Goal: Task Accomplishment & Management: Manage account settings

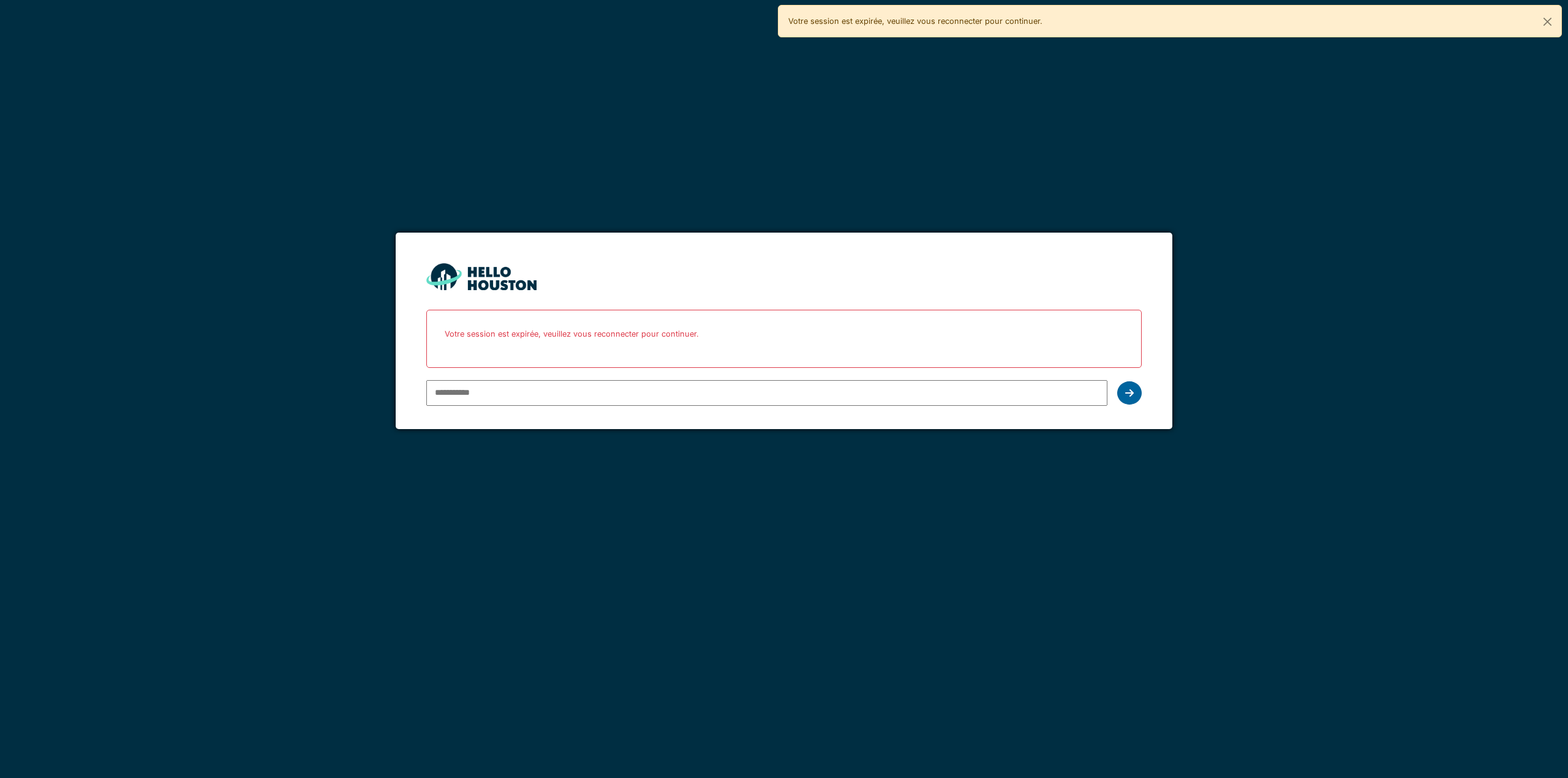
type input "**********"
click at [1134, 388] on div at bounding box center [1130, 393] width 24 height 23
click at [1129, 395] on icon at bounding box center [1129, 393] width 8 height 10
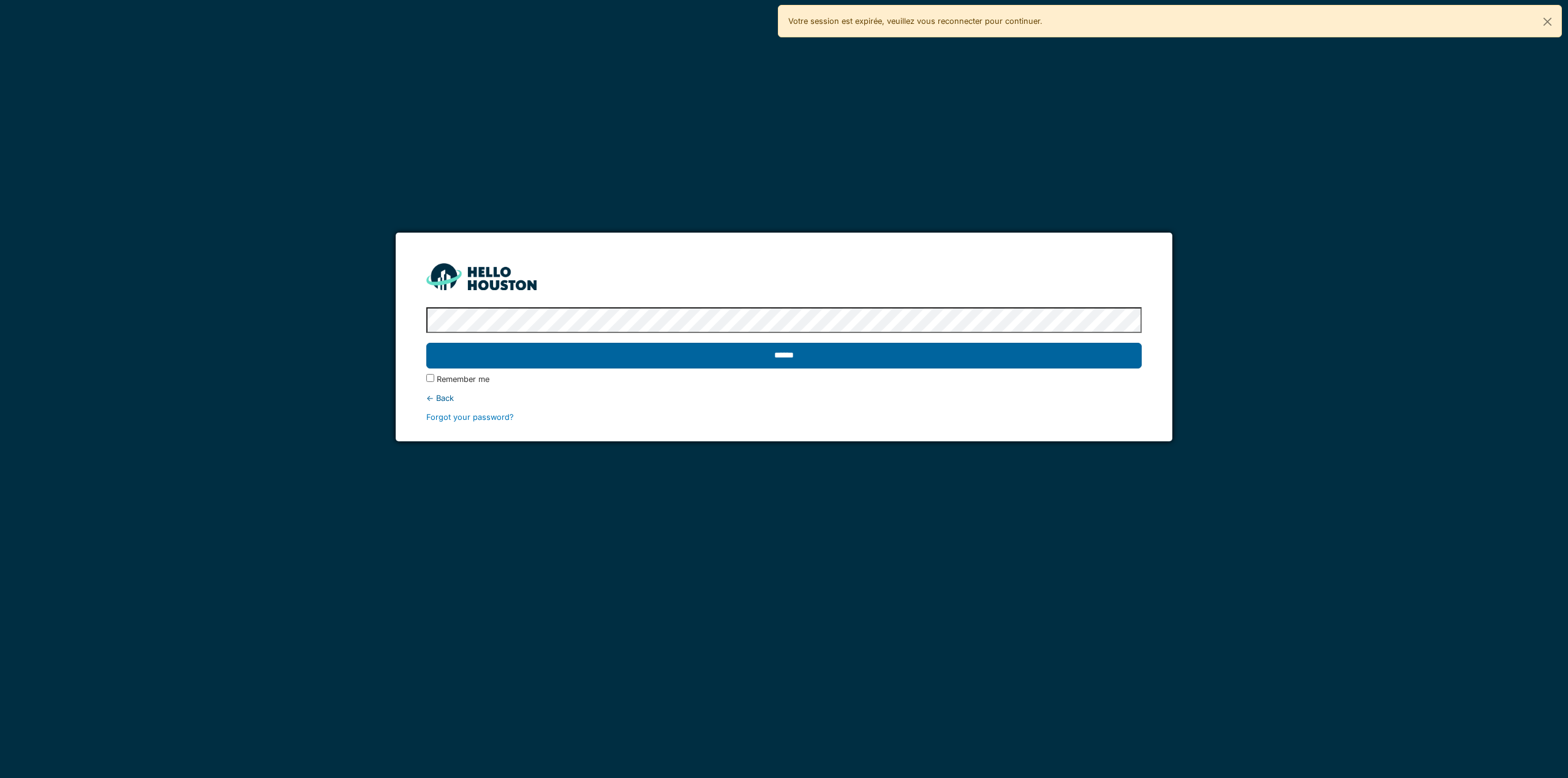
click at [773, 351] on input "******" at bounding box center [784, 356] width 715 height 26
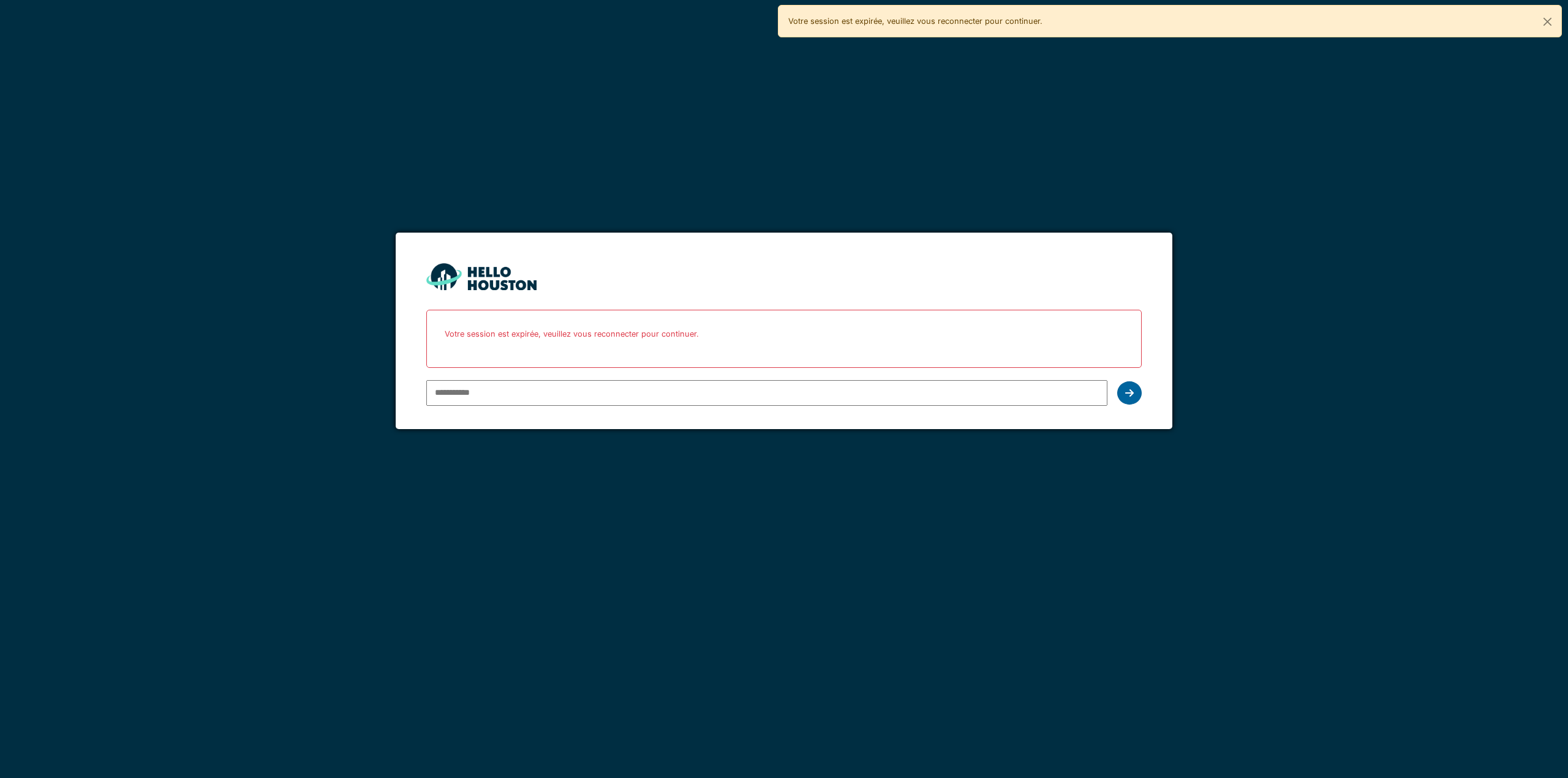
type input "**********"
click at [1120, 387] on div at bounding box center [1130, 393] width 24 height 23
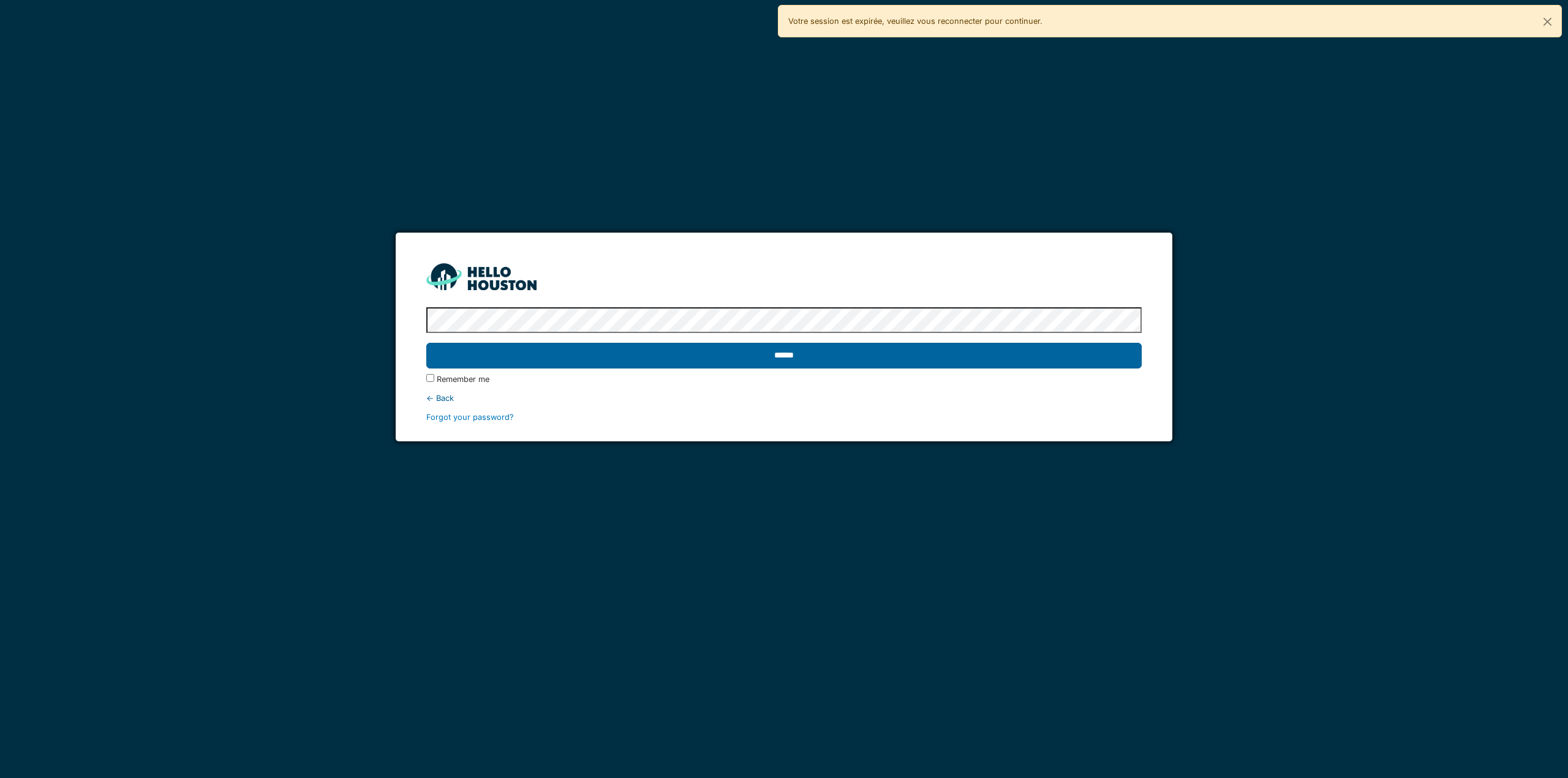
click at [1106, 358] on input "******" at bounding box center [784, 356] width 715 height 26
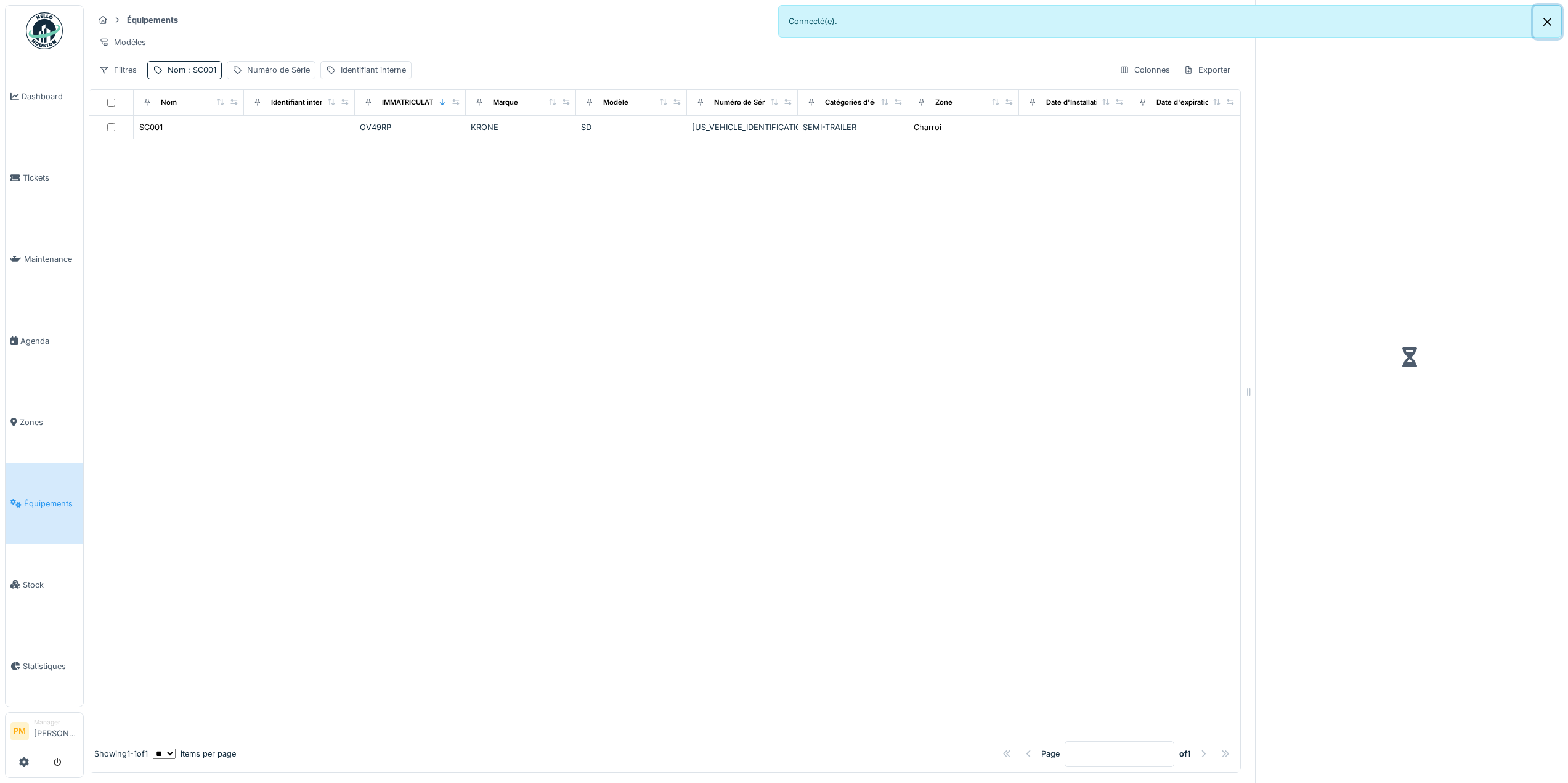
click at [1543, 22] on button "Close" at bounding box center [1548, 21] width 28 height 33
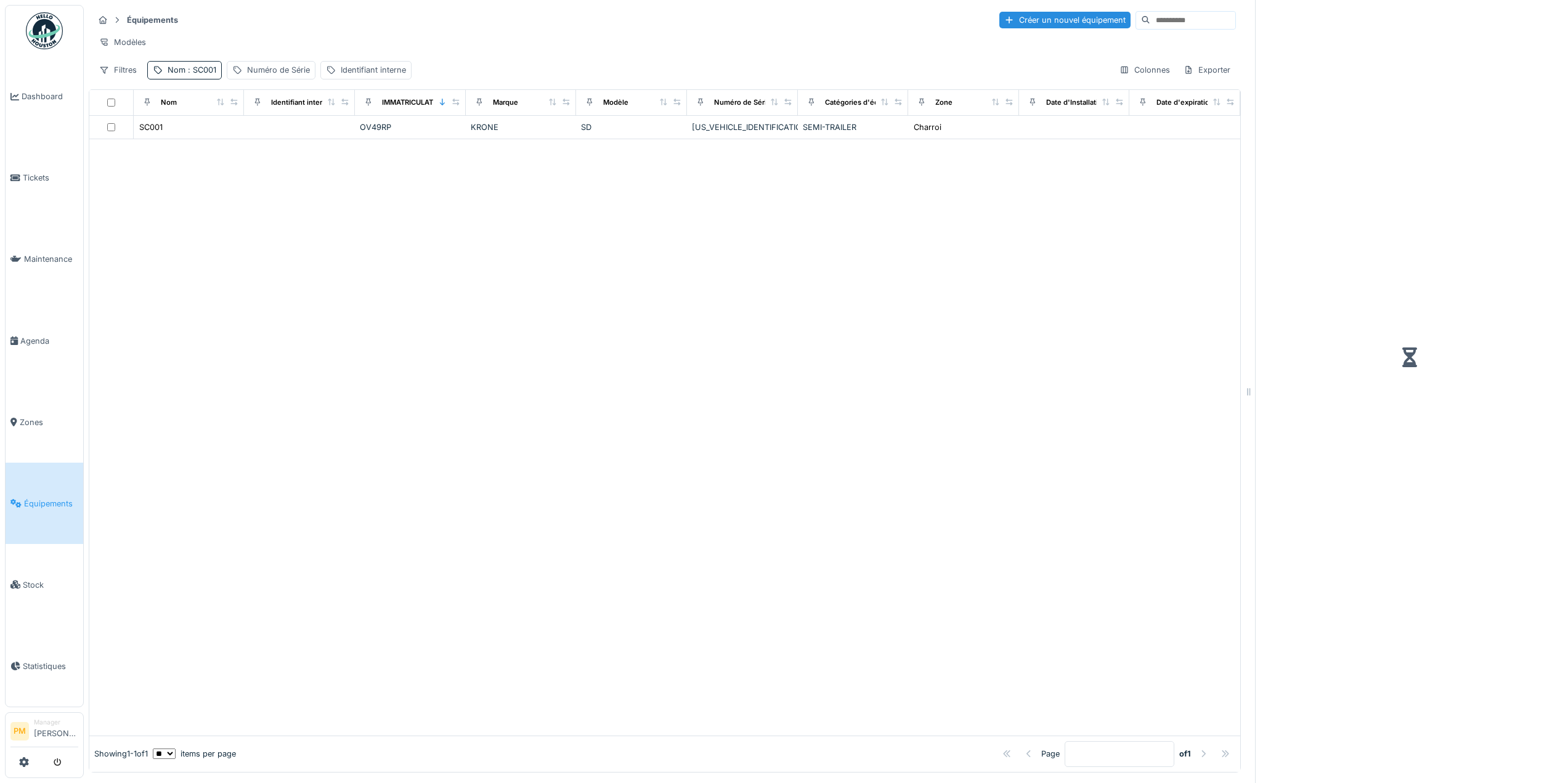
click at [191, 198] on div at bounding box center [664, 437] width 1151 height 597
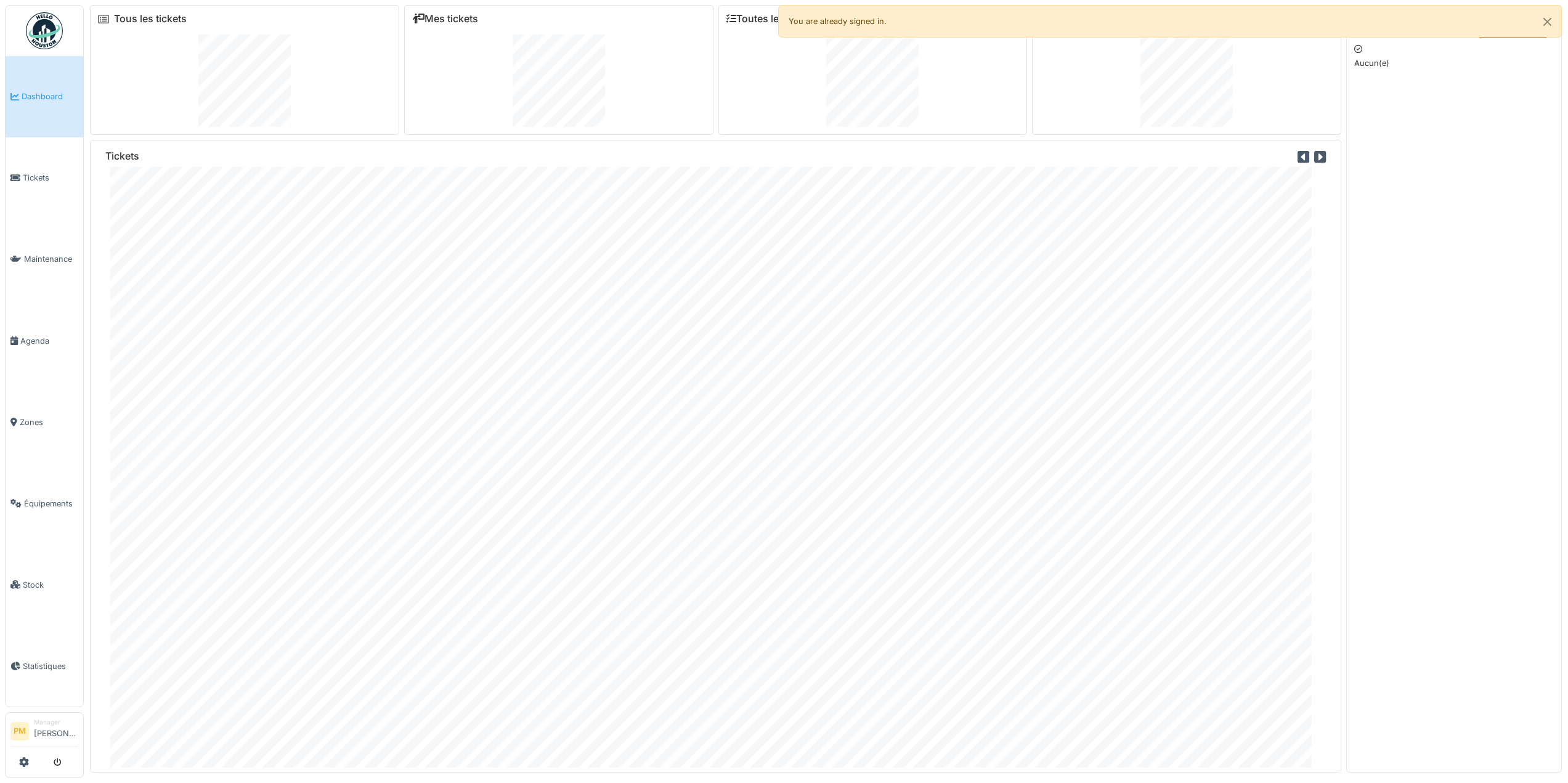
click at [313, 74] on div at bounding box center [244, 80] width 293 height 92
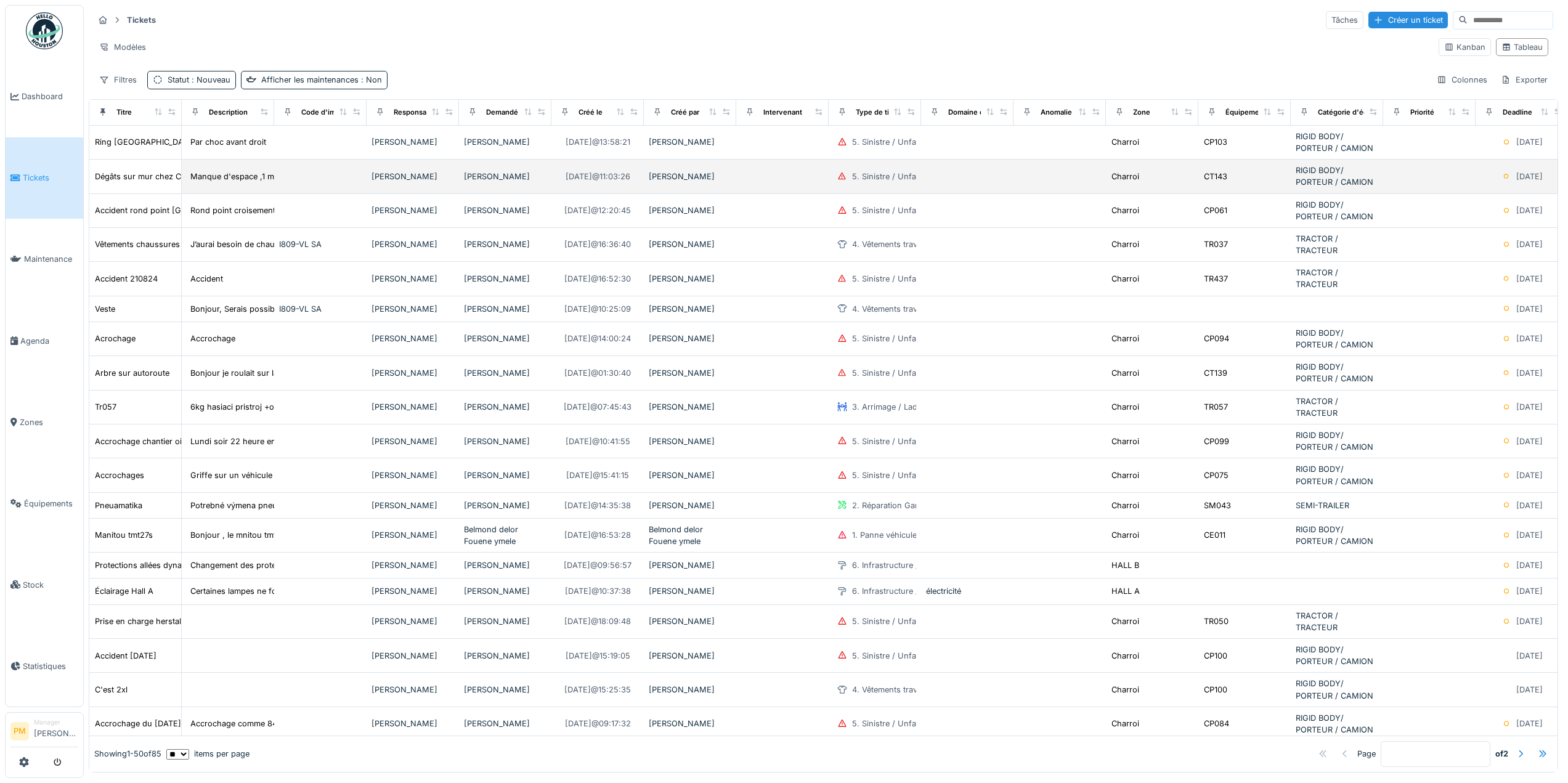
click at [374, 179] on div "Michel Bissot" at bounding box center [413, 176] width 83 height 12
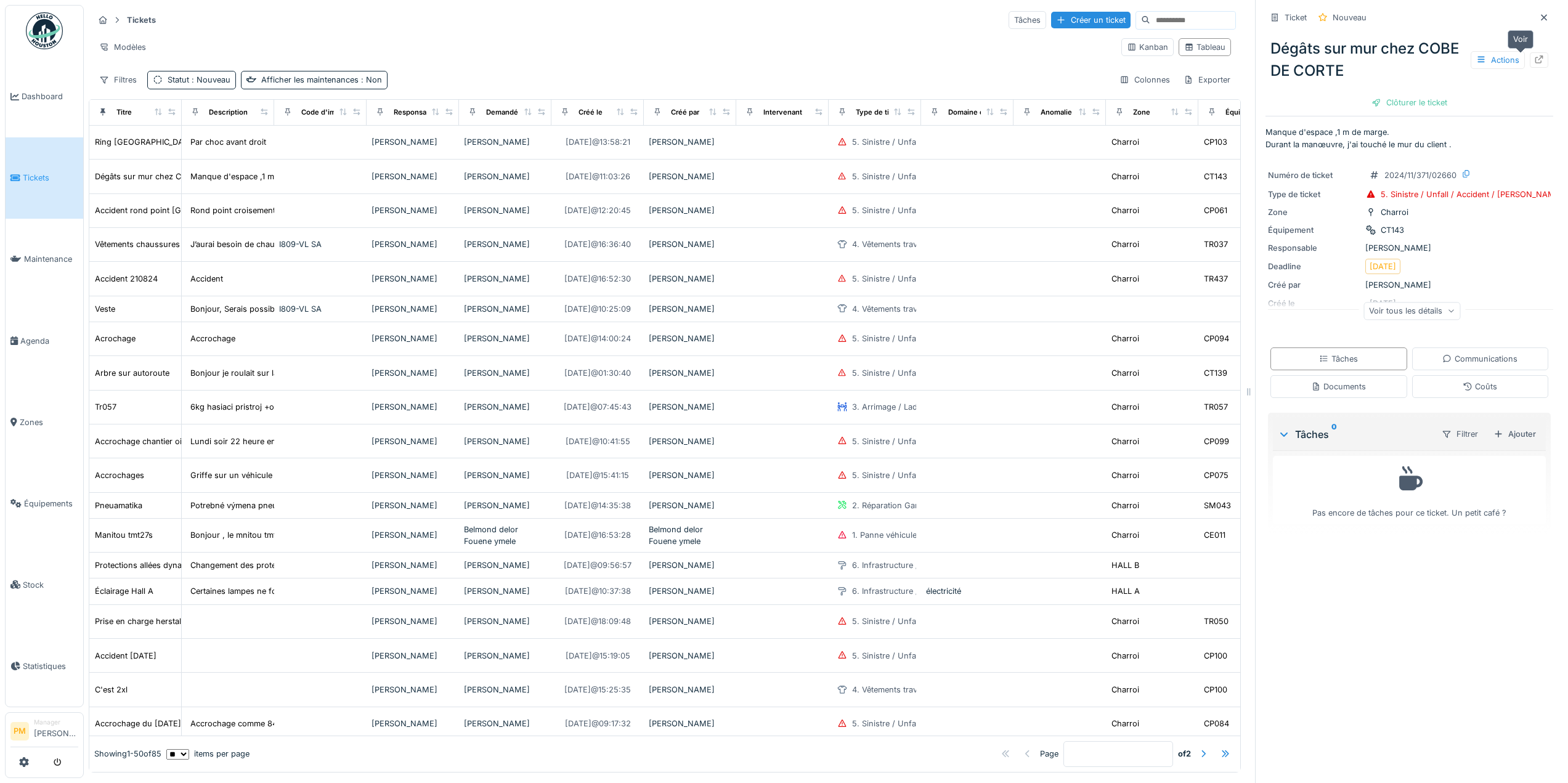
click at [1534, 60] on icon at bounding box center [1538, 60] width 10 height 8
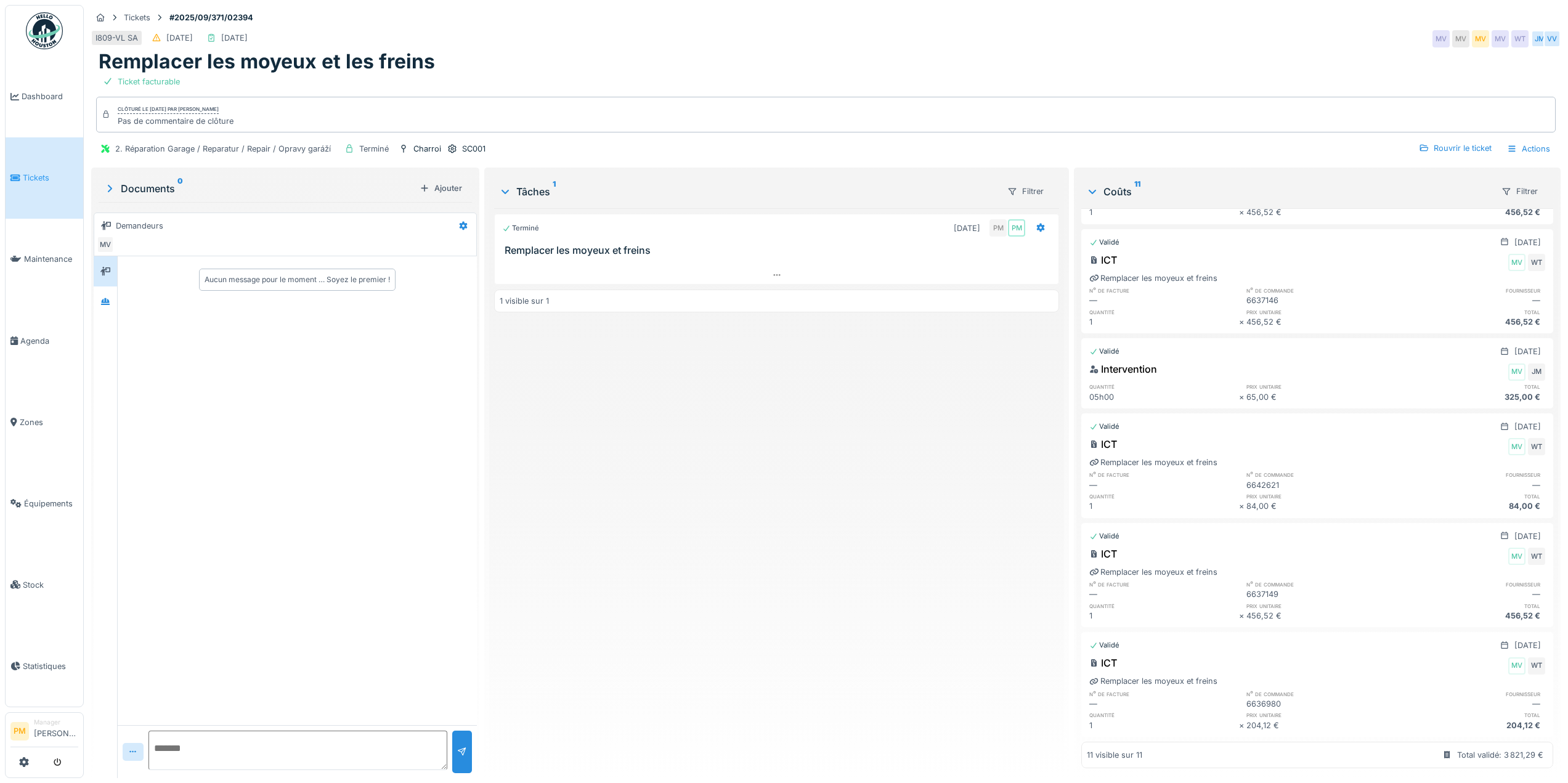
scroll to position [9, 0]
click at [808, 427] on div "Terminé [DATE] PM PM Remplacer les moyeux et freins 1 visible sur 1" at bounding box center [776, 488] width 565 height 560
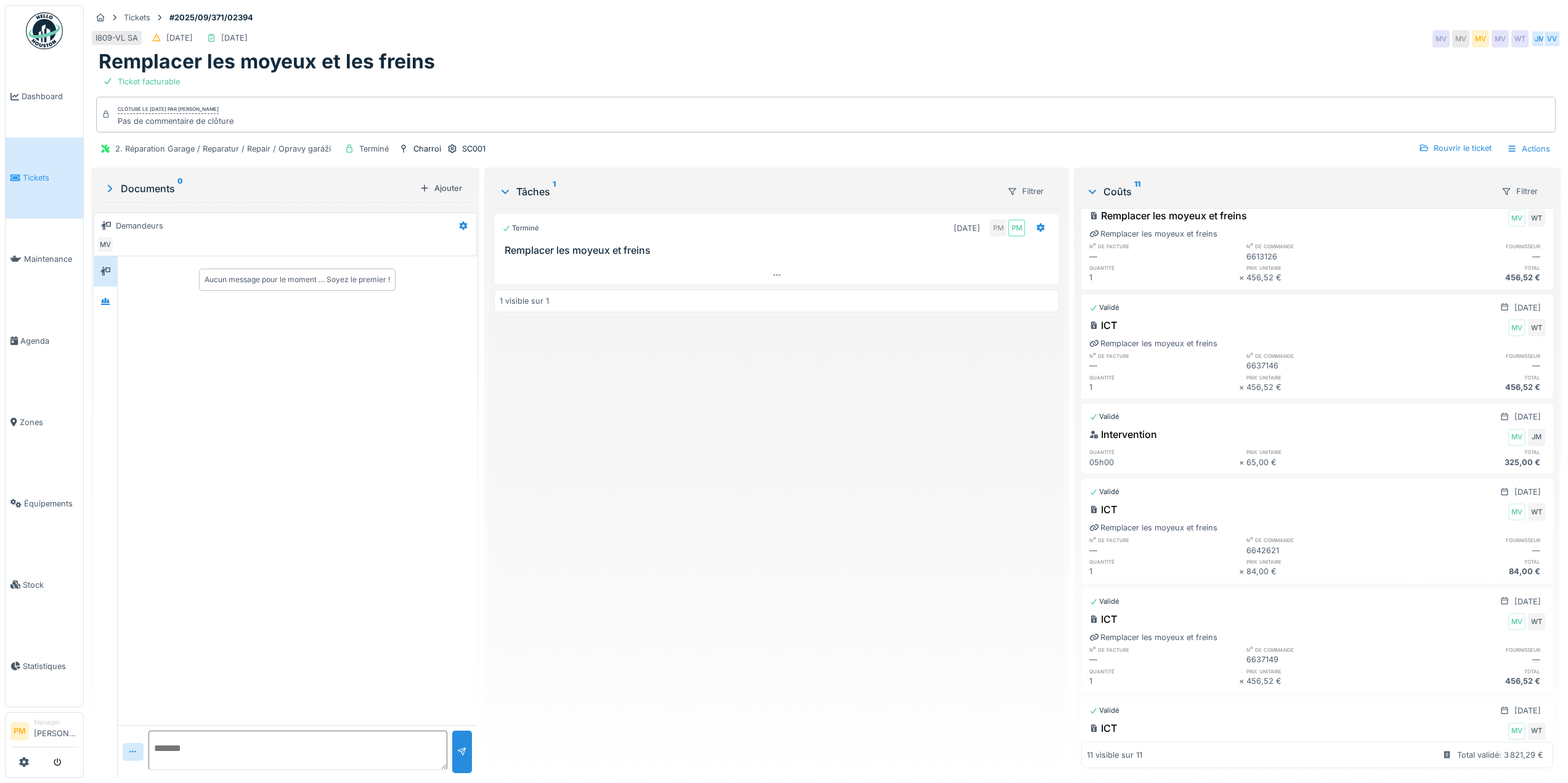
scroll to position [639, 0]
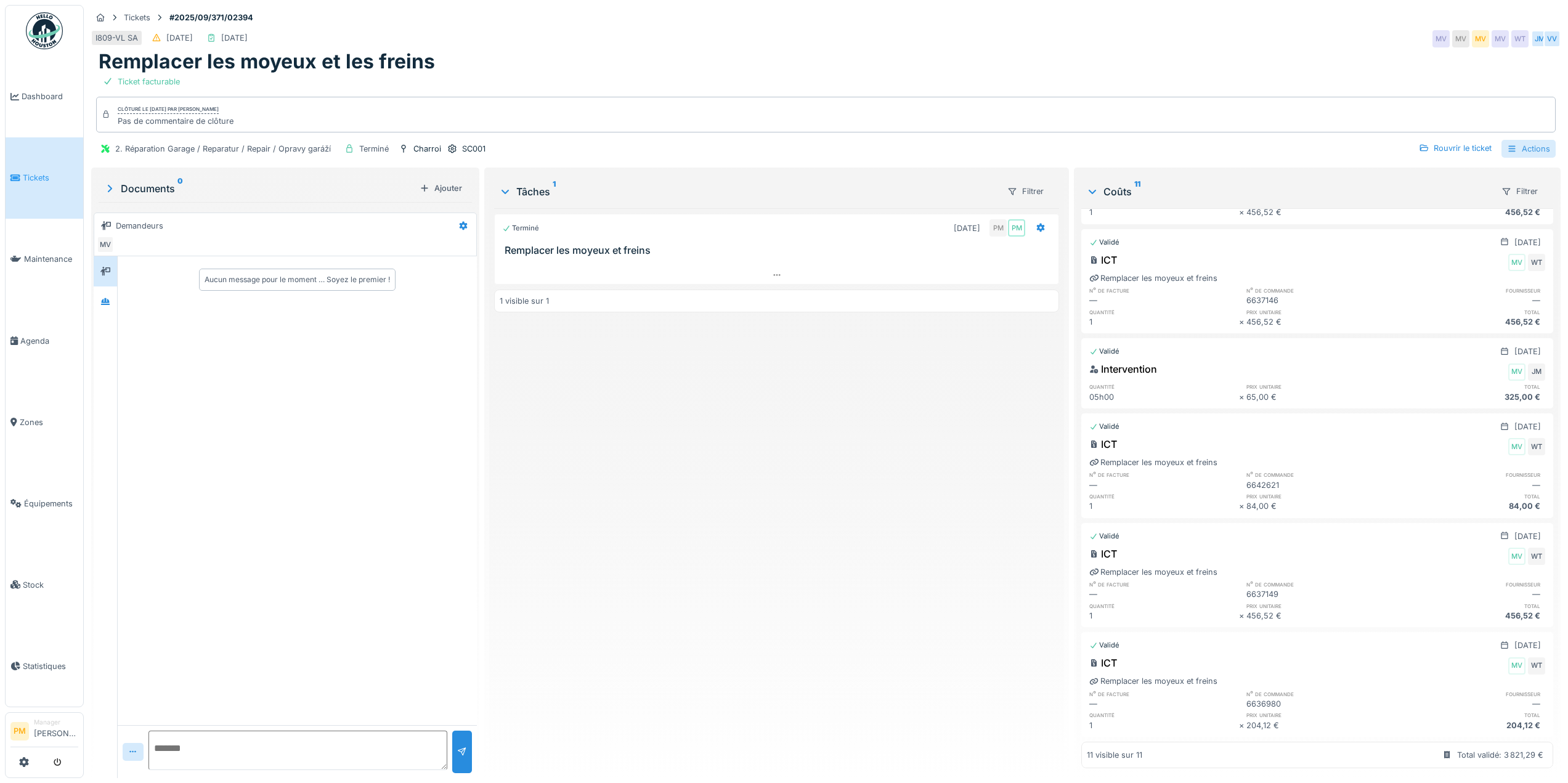
click at [1520, 148] on div "Actions" at bounding box center [1528, 148] width 54 height 18
click at [1024, 118] on div "Clôturé le [DATE] par [PERSON_NAME] de commentaire de clôture" at bounding box center [825, 115] width 1459 height 35
click at [1486, 153] on div "Rouvrir le ticket" at bounding box center [1454, 148] width 83 height 17
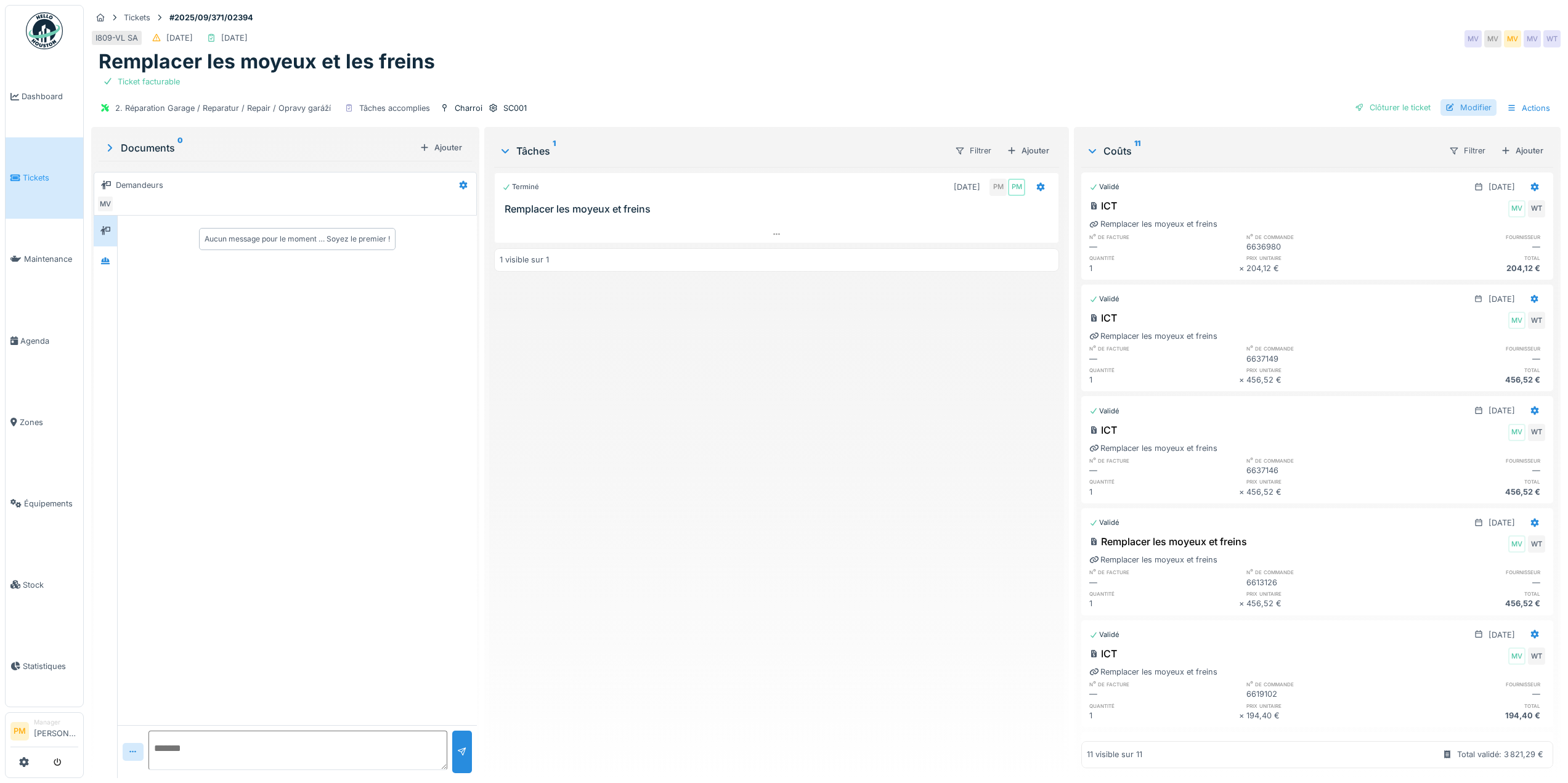
click at [1475, 104] on div "Modifier" at bounding box center [1468, 107] width 56 height 17
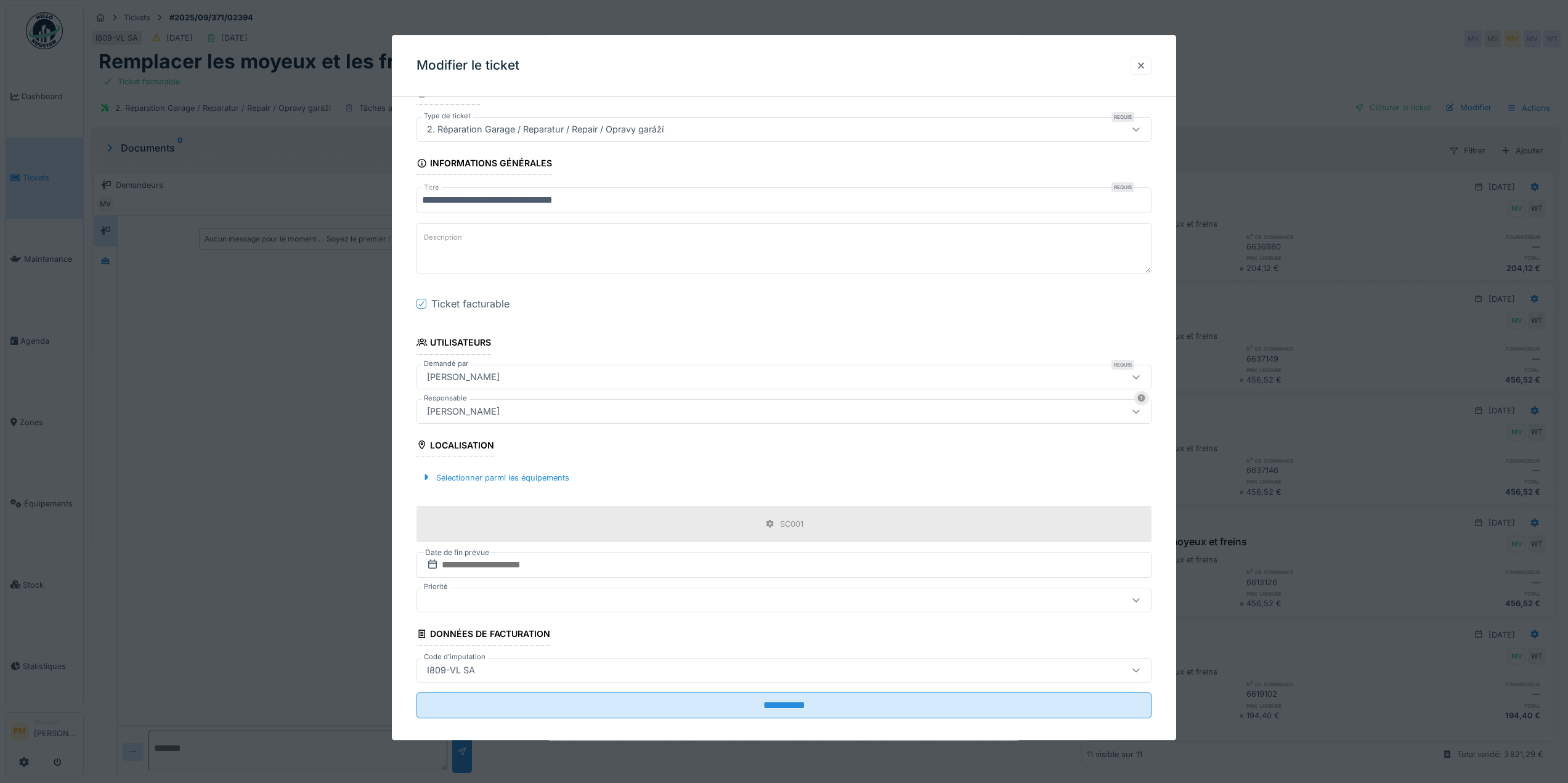
scroll to position [38, 0]
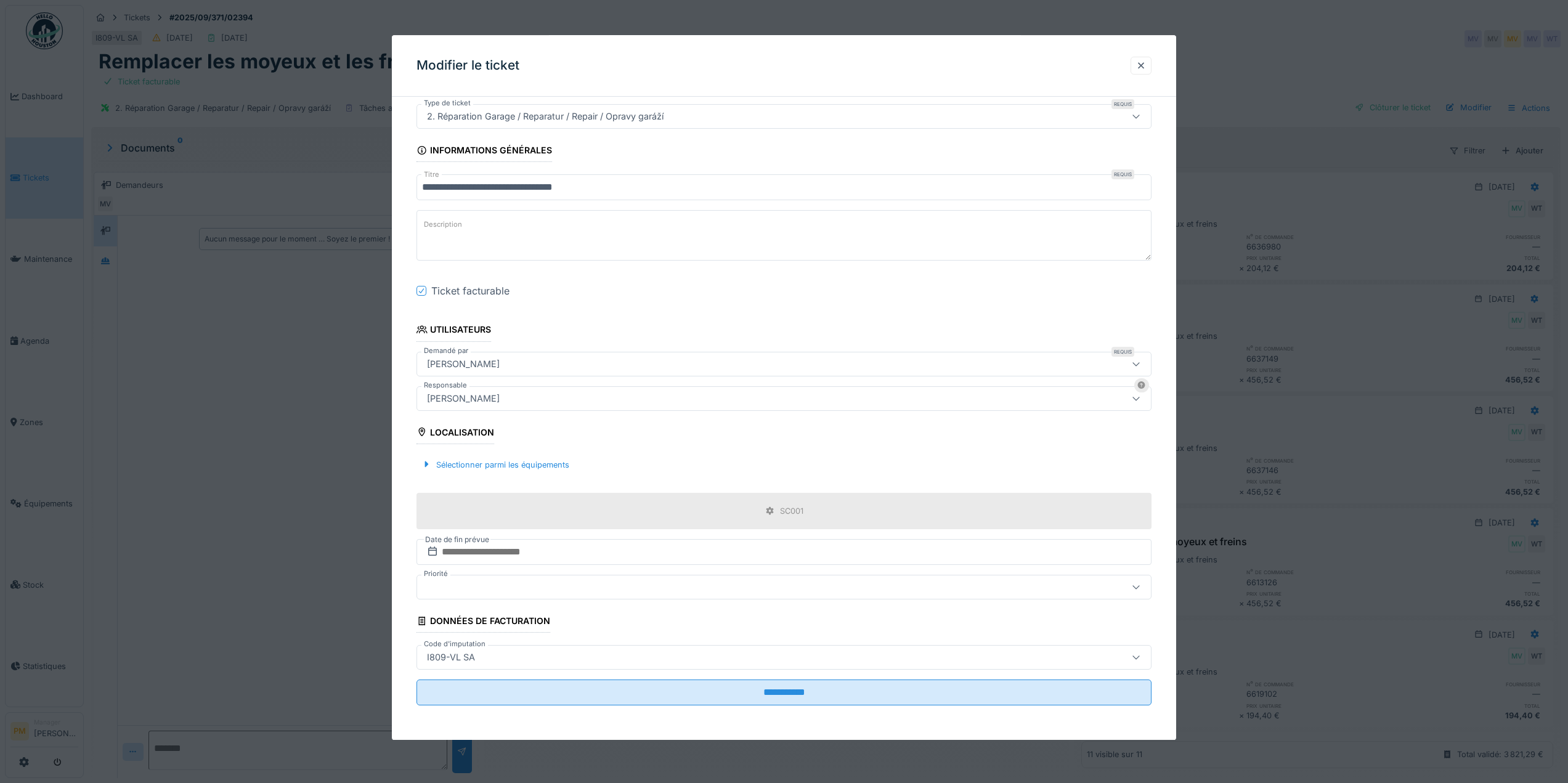
click at [215, 462] on div at bounding box center [784, 392] width 1568 height 783
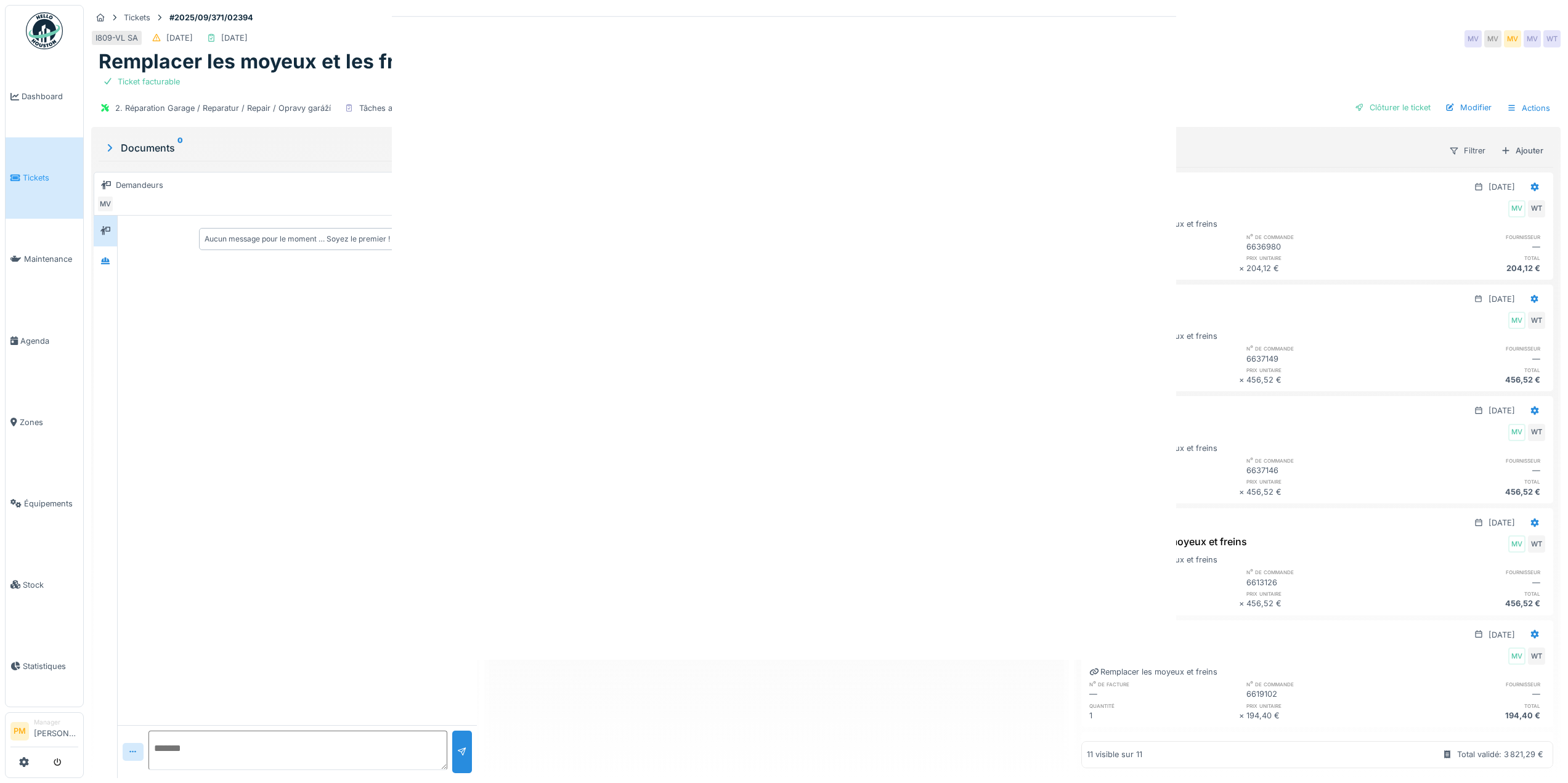
scroll to position [0, 0]
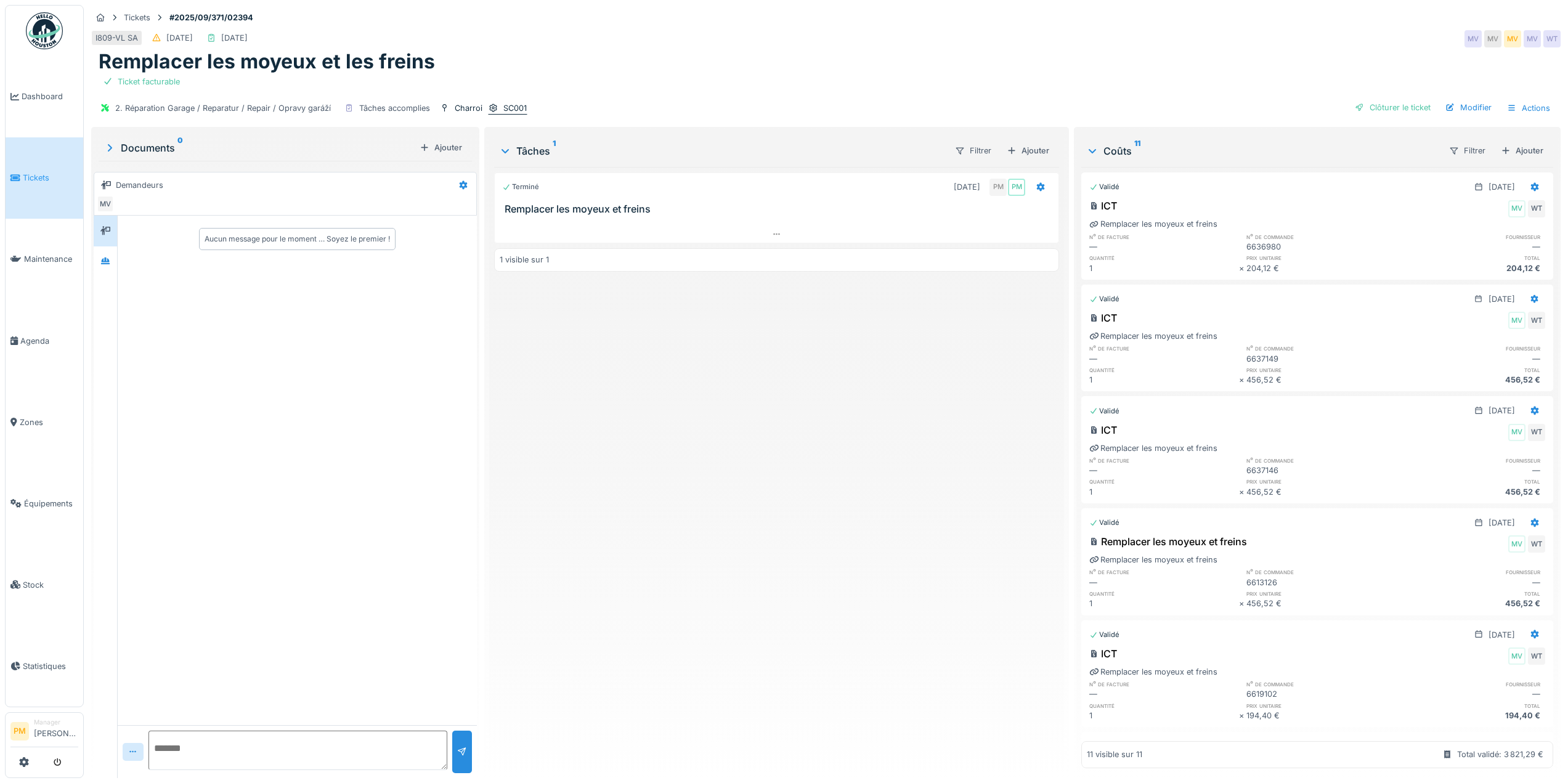
click at [511, 108] on div "SC001" at bounding box center [514, 108] width 23 height 12
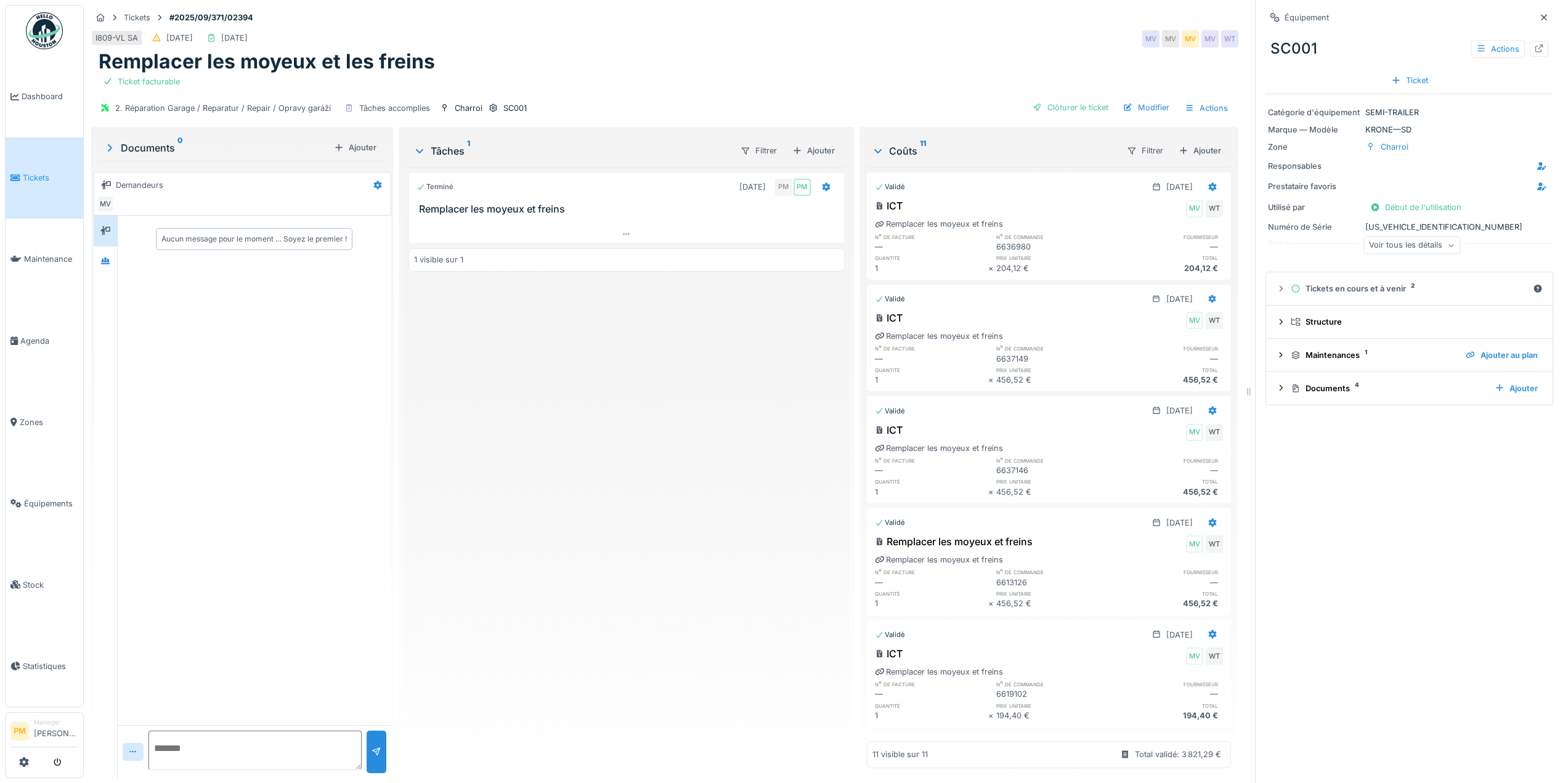
click at [1425, 244] on div "Voir tous les détails" at bounding box center [1411, 245] width 97 height 18
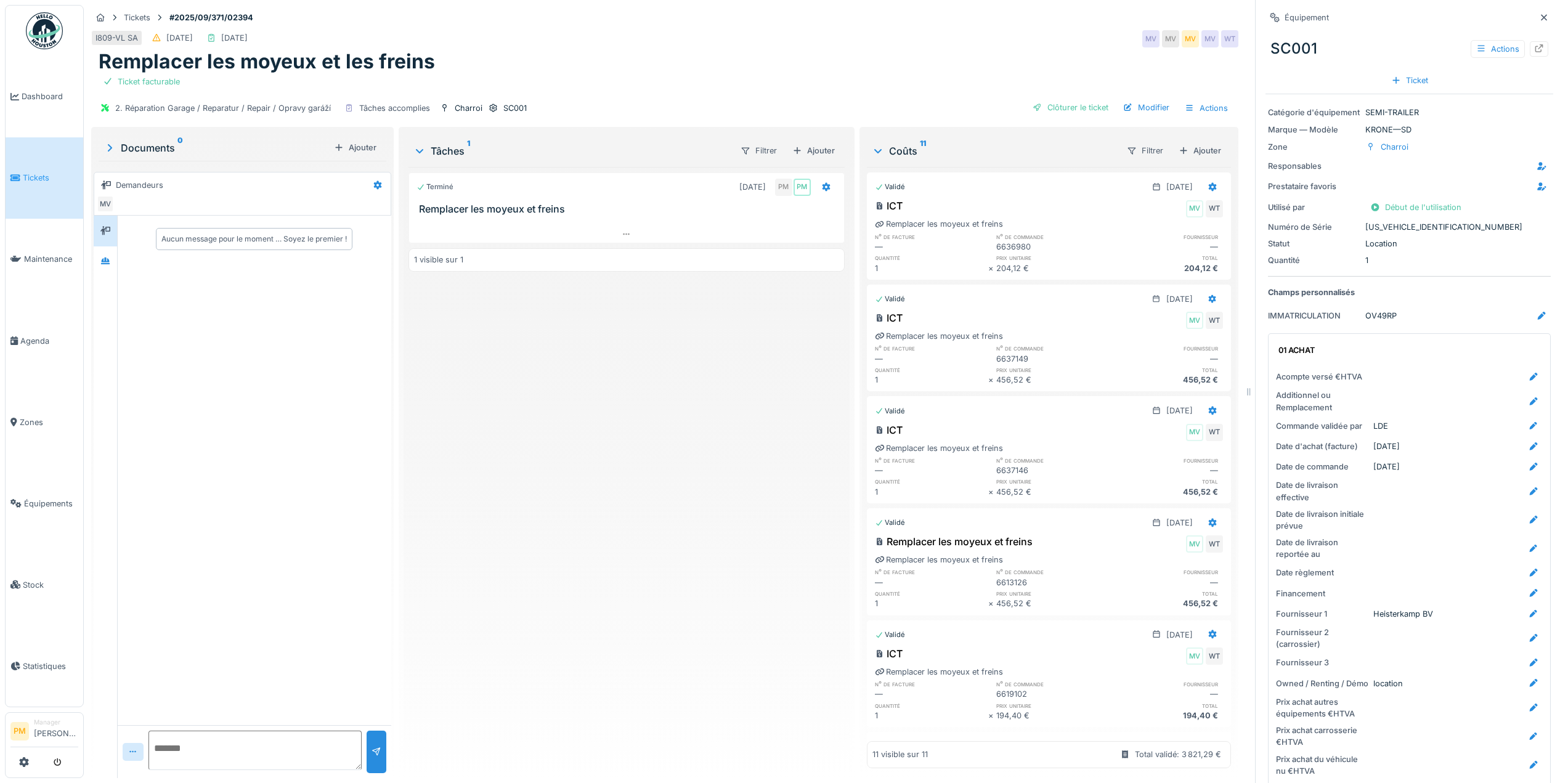
click at [1534, 18] on div at bounding box center [1544, 18] width 19 height 16
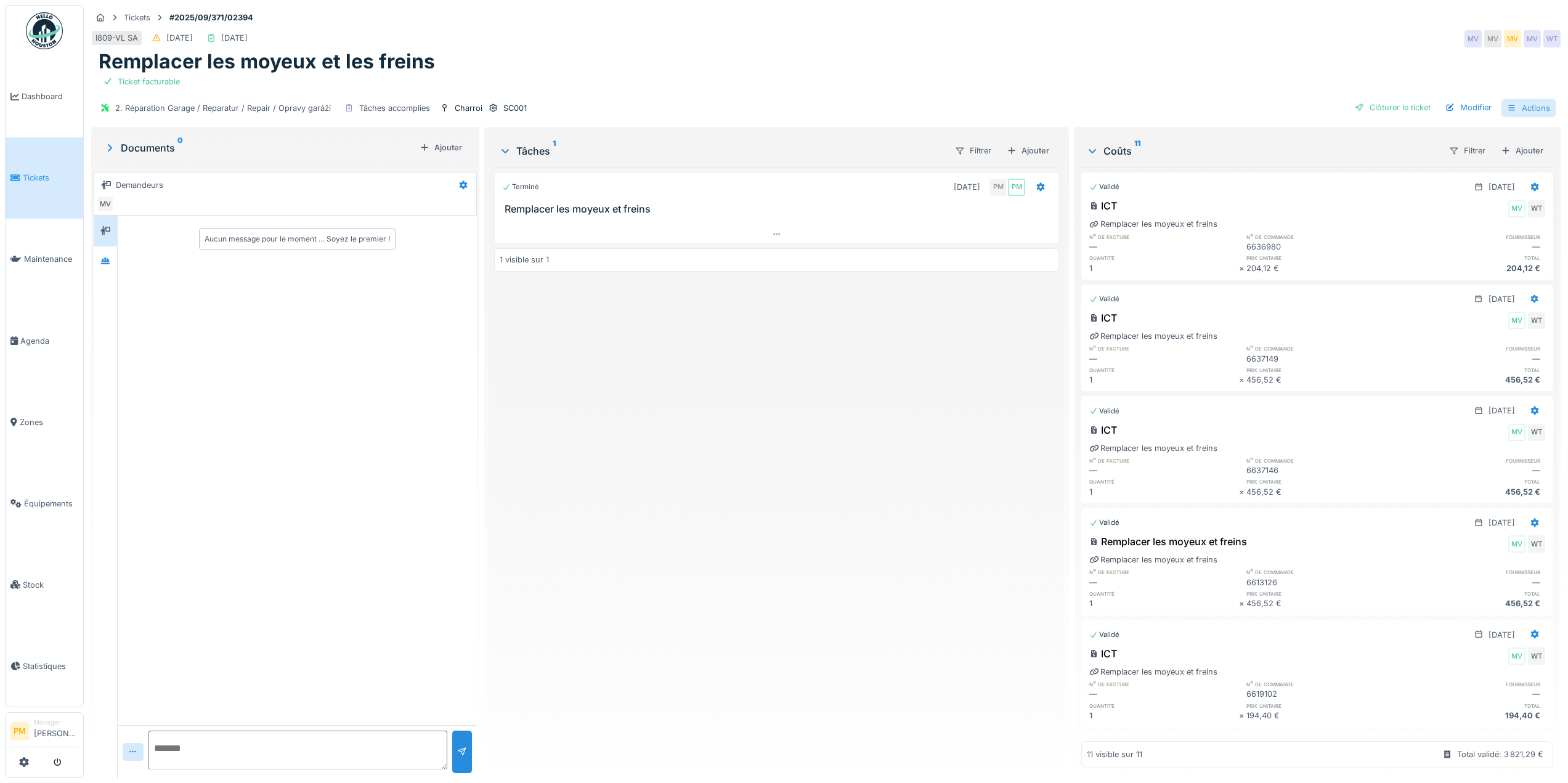
click at [1515, 108] on div "Actions" at bounding box center [1528, 107] width 54 height 18
click at [1390, 73] on div "Remplacer les moyeux et les freins" at bounding box center [825, 62] width 1454 height 23
click at [661, 350] on div "Terminé [DATE] PM PM Remplacer les moyeux et freins 1 visible sur 1" at bounding box center [776, 467] width 565 height 601
click at [1037, 190] on icon at bounding box center [1040, 186] width 10 height 8
click at [1071, 315] on div "Rouvrir" at bounding box center [1092, 311] width 131 height 19
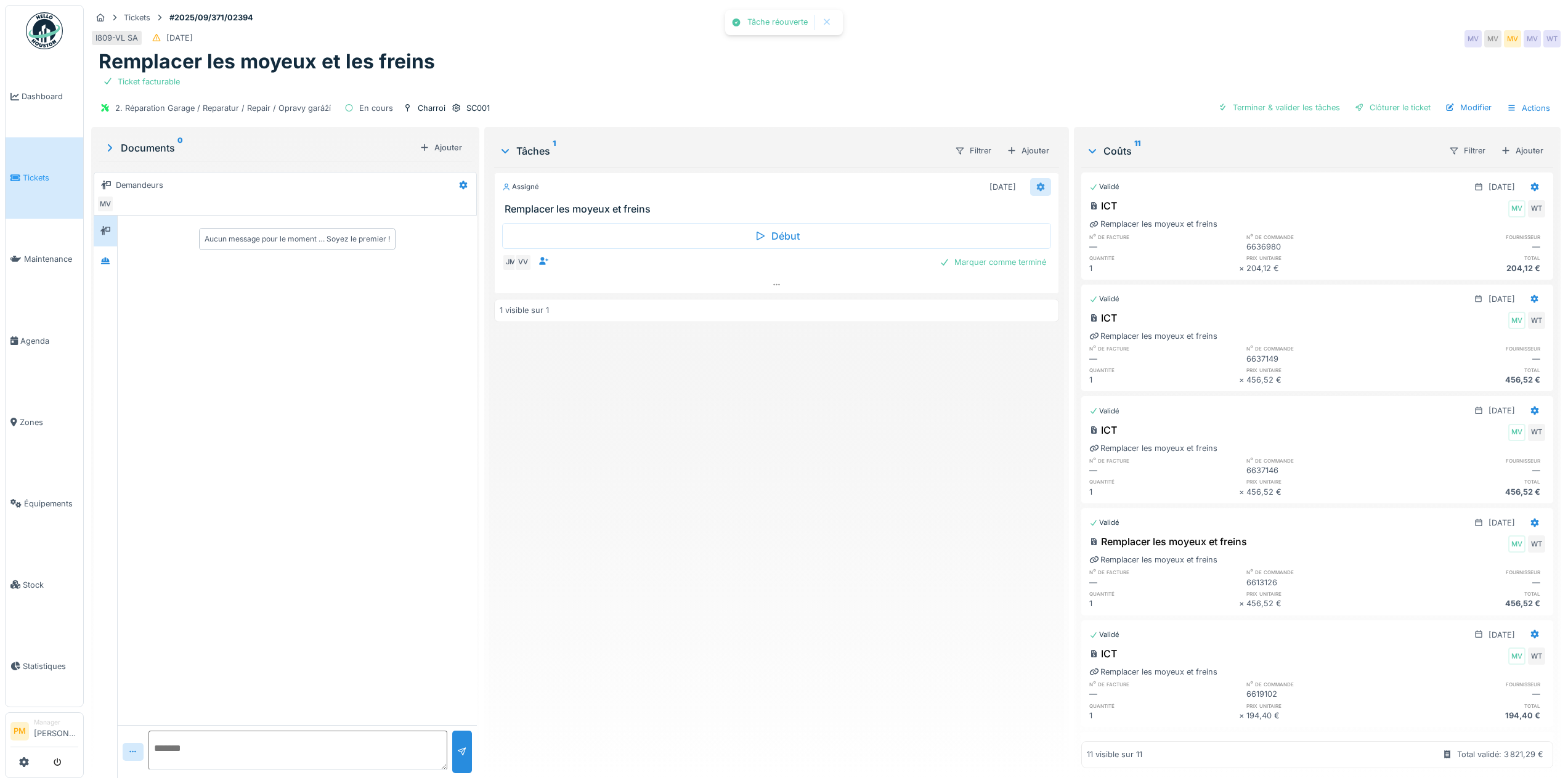
click at [1037, 187] on icon at bounding box center [1041, 186] width 8 height 8
click at [1076, 336] on div "Modifier" at bounding box center [1092, 330] width 131 height 19
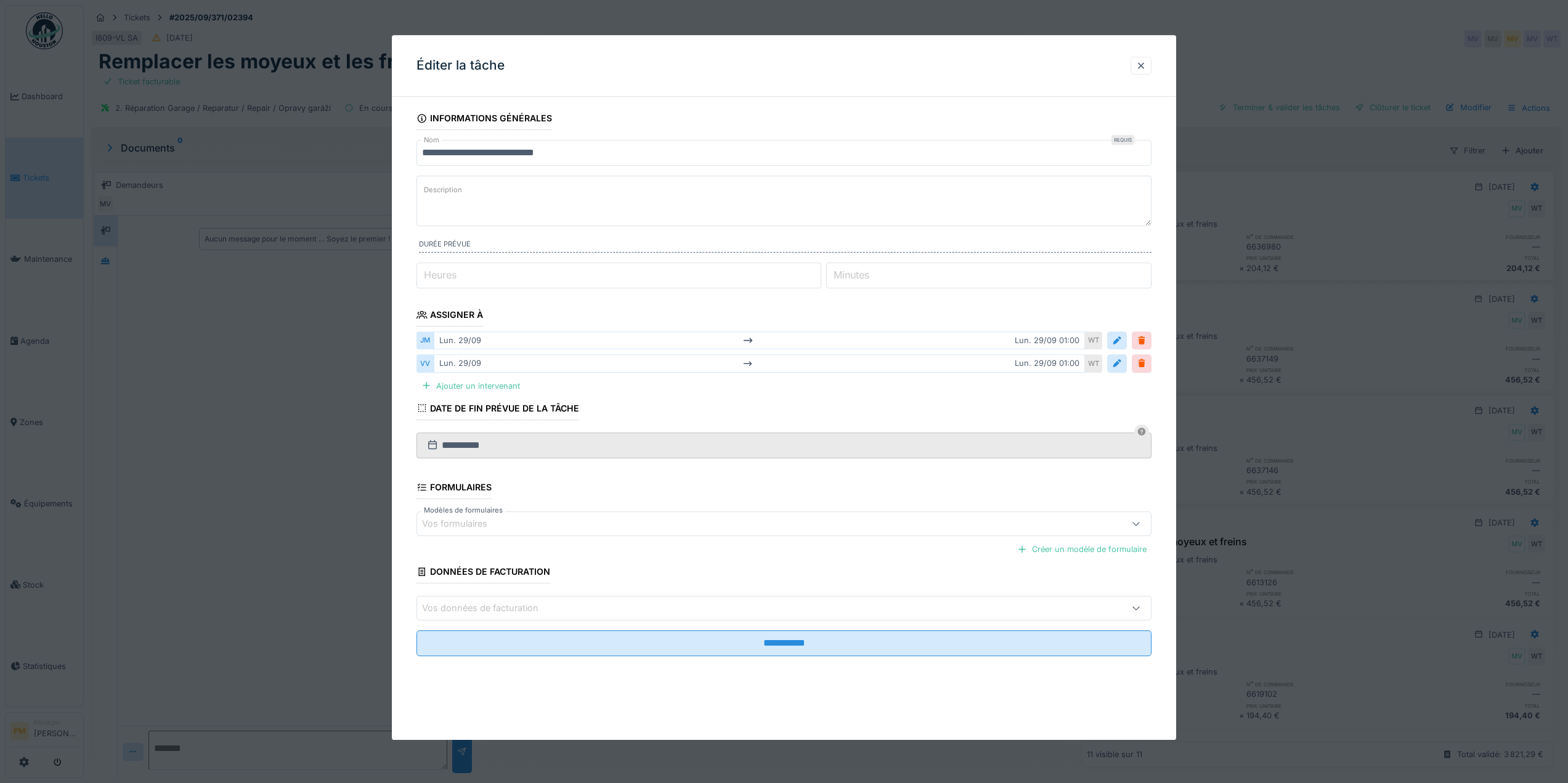
scroll to position [9, 0]
click at [1111, 611] on div "Vos données de facturation" at bounding box center [784, 608] width 735 height 24
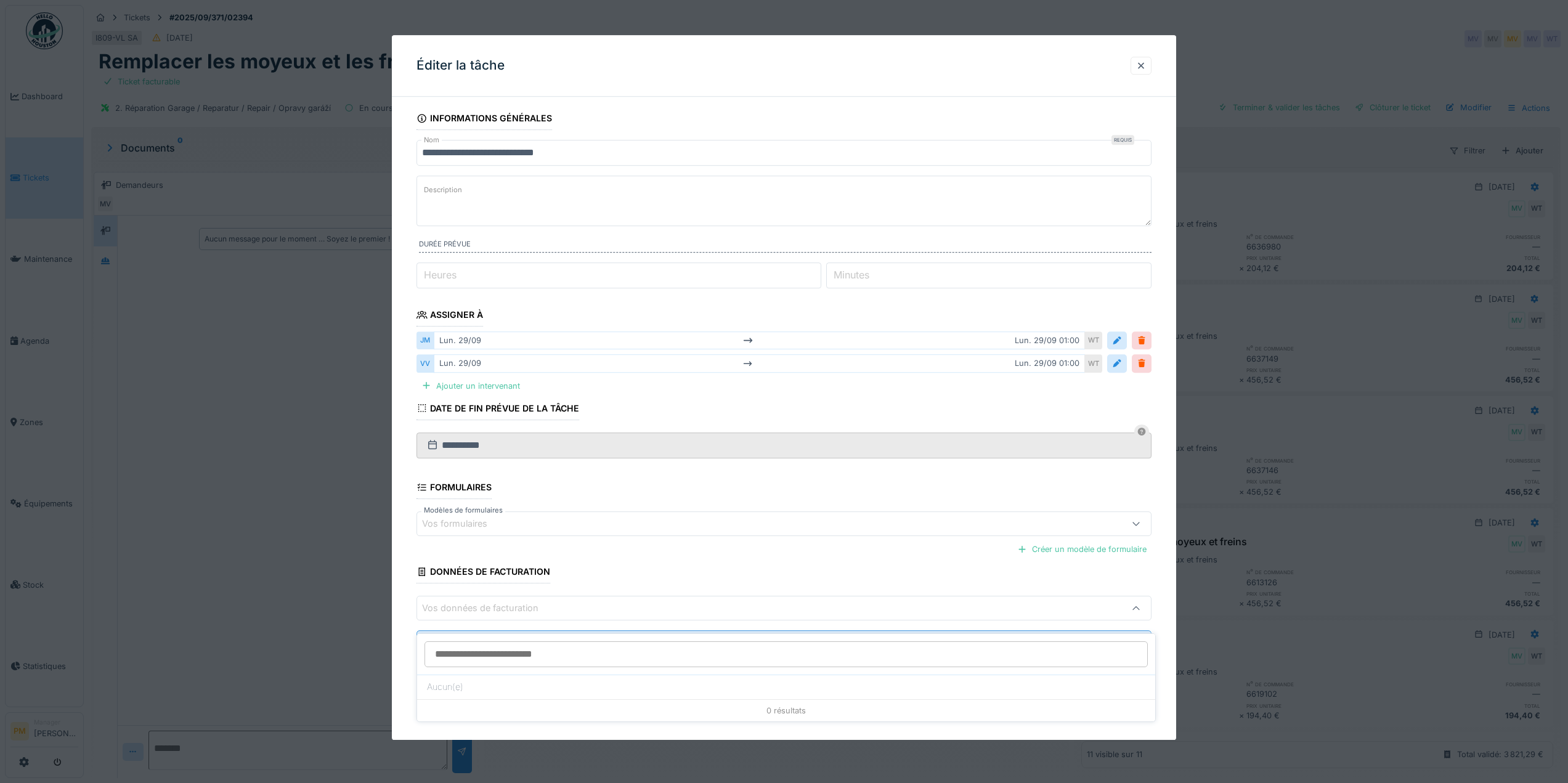
click at [1111, 611] on div "Vos données de facturation" at bounding box center [784, 608] width 735 height 24
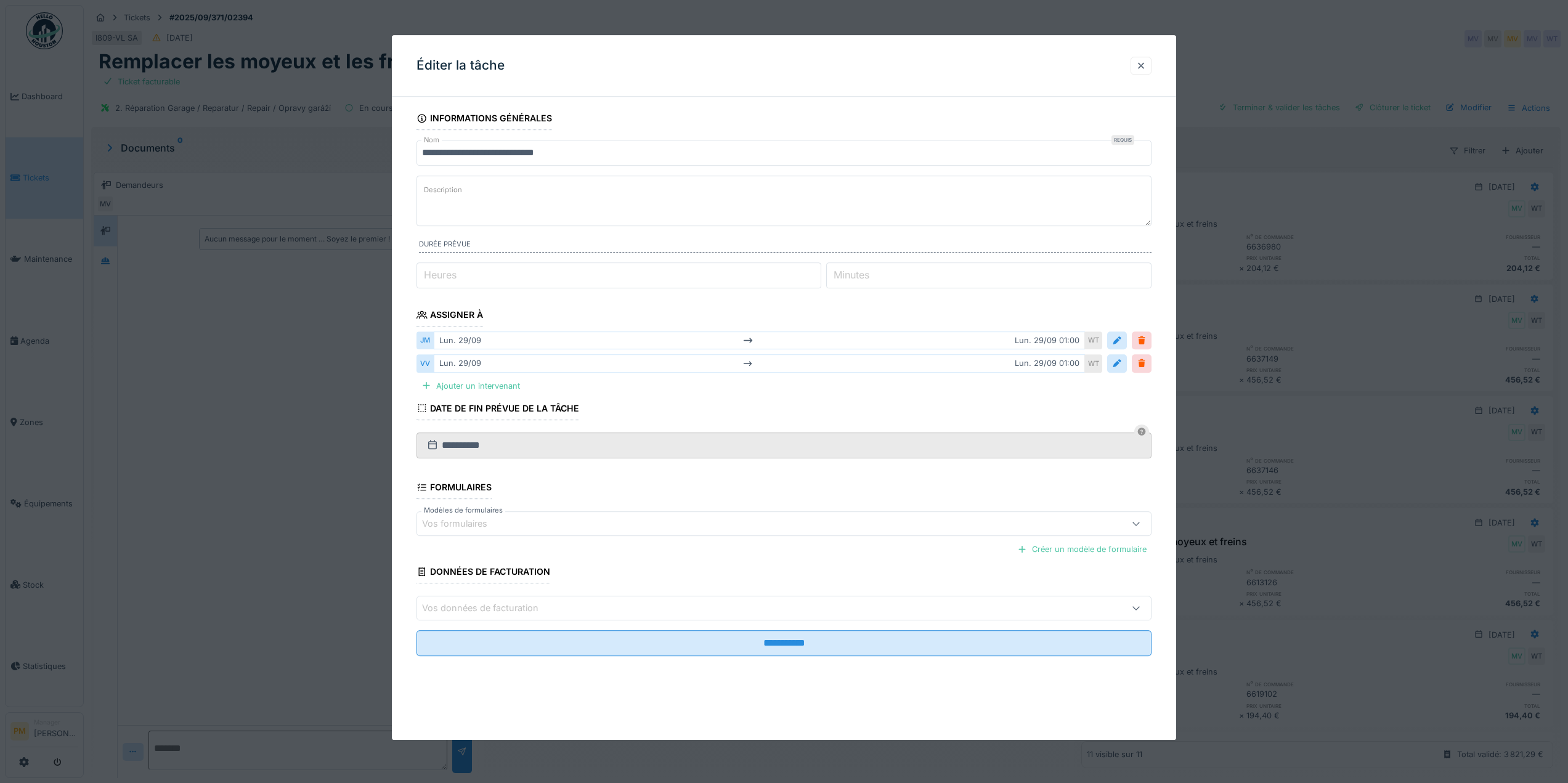
click at [1052, 529] on div "Vos formulaires" at bounding box center [743, 524] width 641 height 14
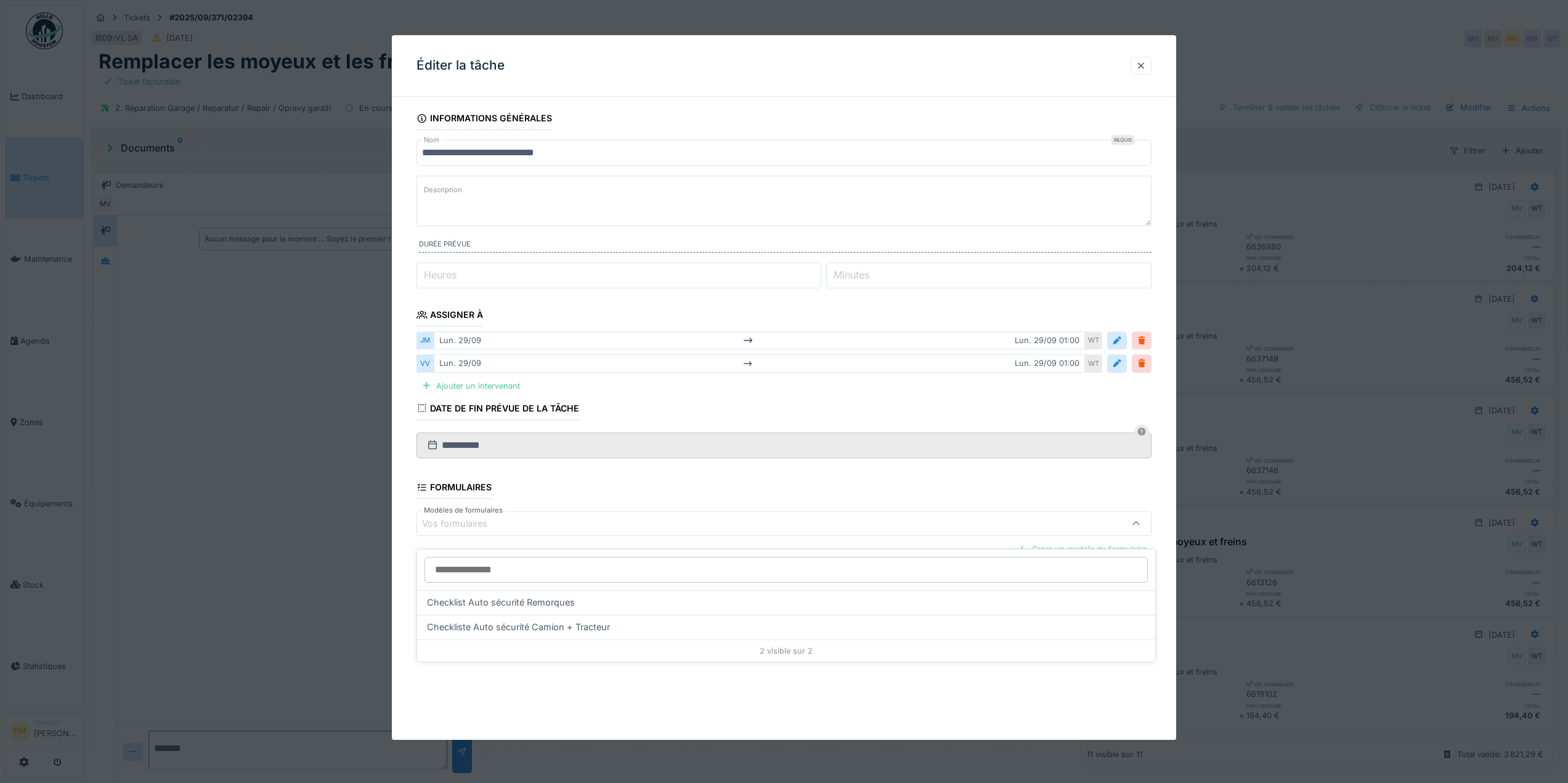
click at [1001, 525] on div "Vos formulaires" at bounding box center [743, 524] width 641 height 14
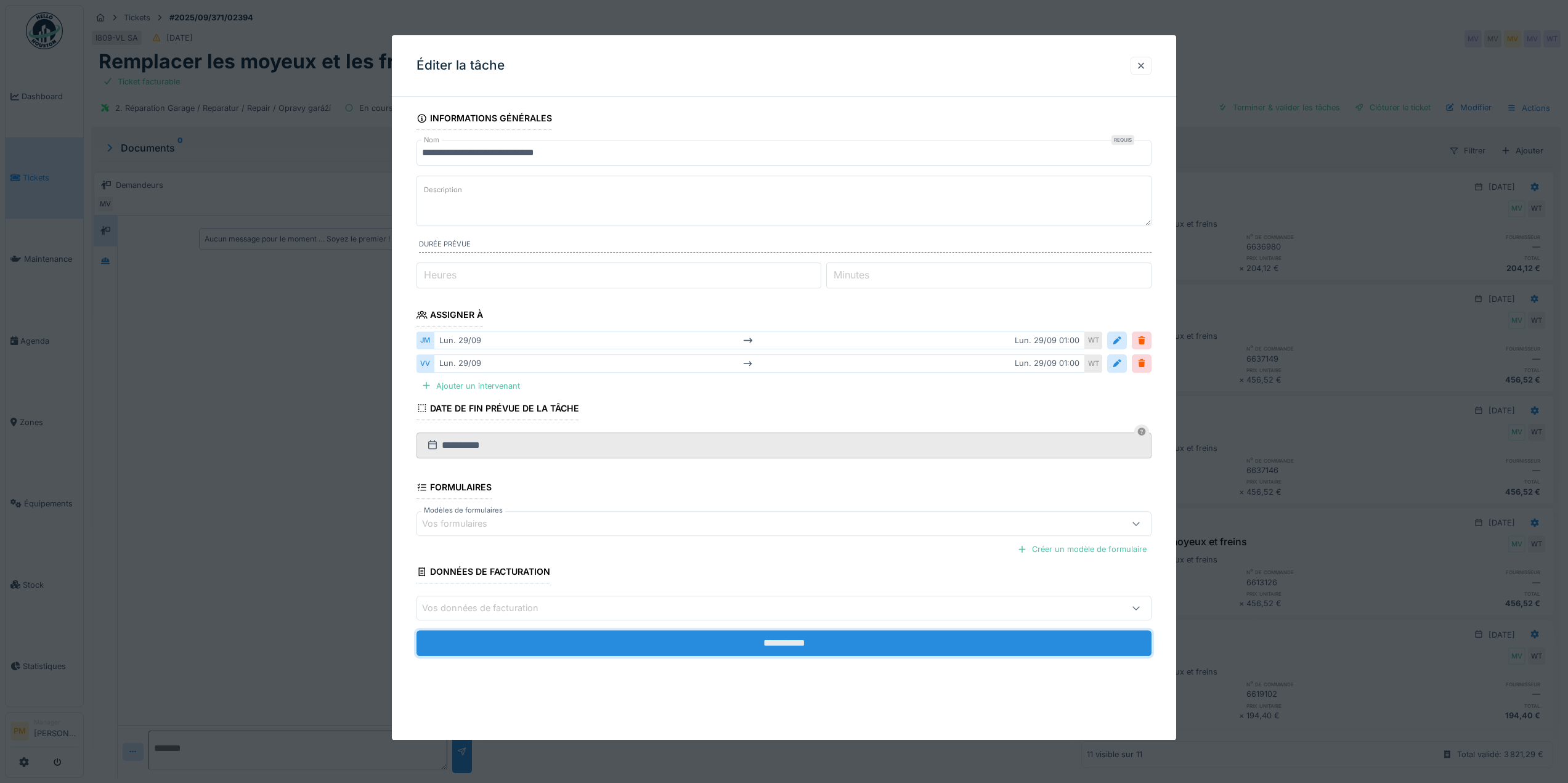
click at [796, 646] on input "**********" at bounding box center [784, 643] width 735 height 26
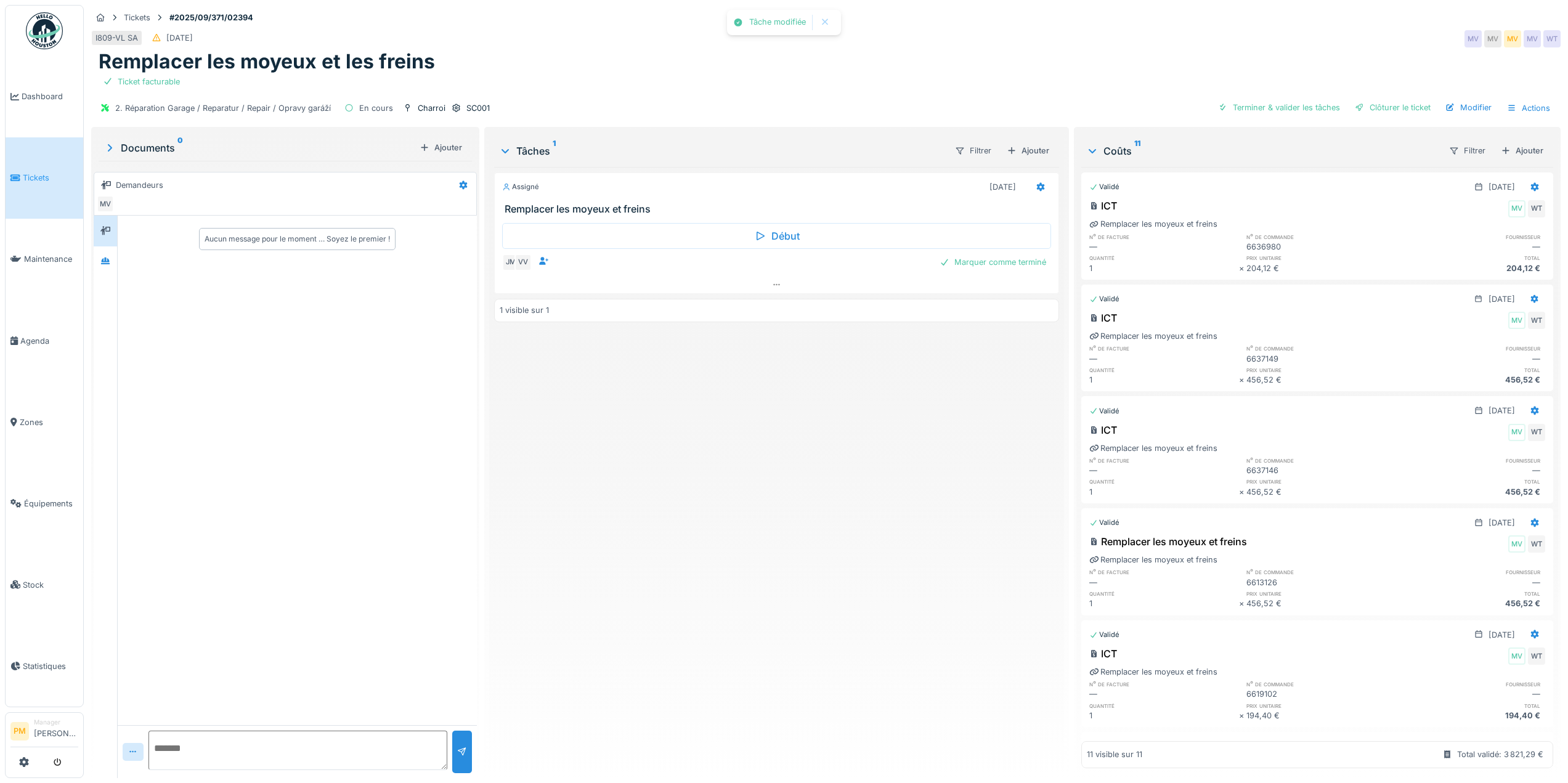
click at [879, 411] on div "Assigné [DATE] Remplacer les moyeux et freins Début JM VV Marquer comme terminé…" at bounding box center [776, 467] width 565 height 601
click at [1530, 519] on icon at bounding box center [1534, 523] width 10 height 8
click at [873, 512] on div "Assigné [DATE] Remplacer les moyeux et freins Début JM VV Marquer comme terminé…" at bounding box center [776, 467] width 565 height 601
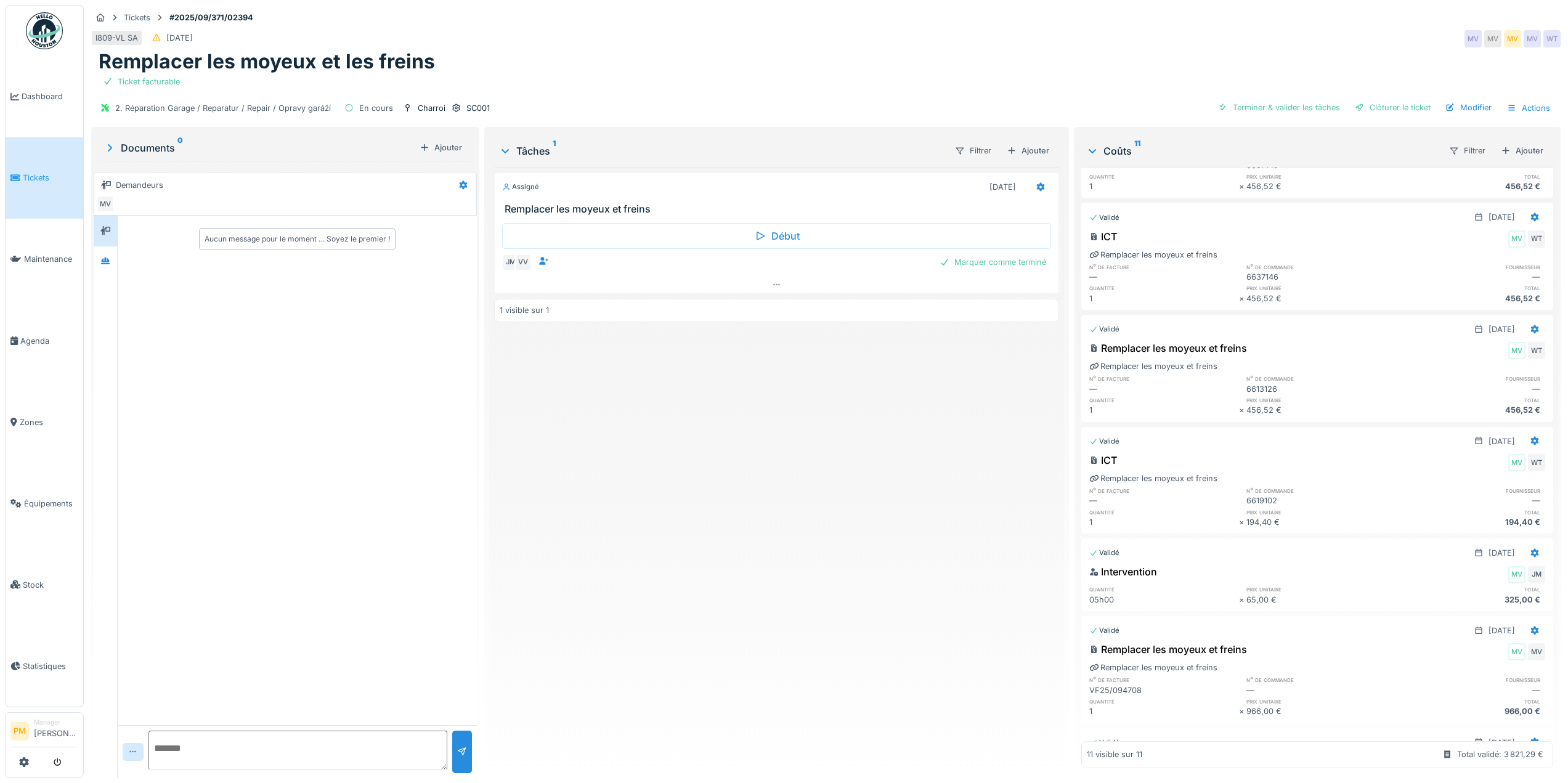
scroll to position [0, 0]
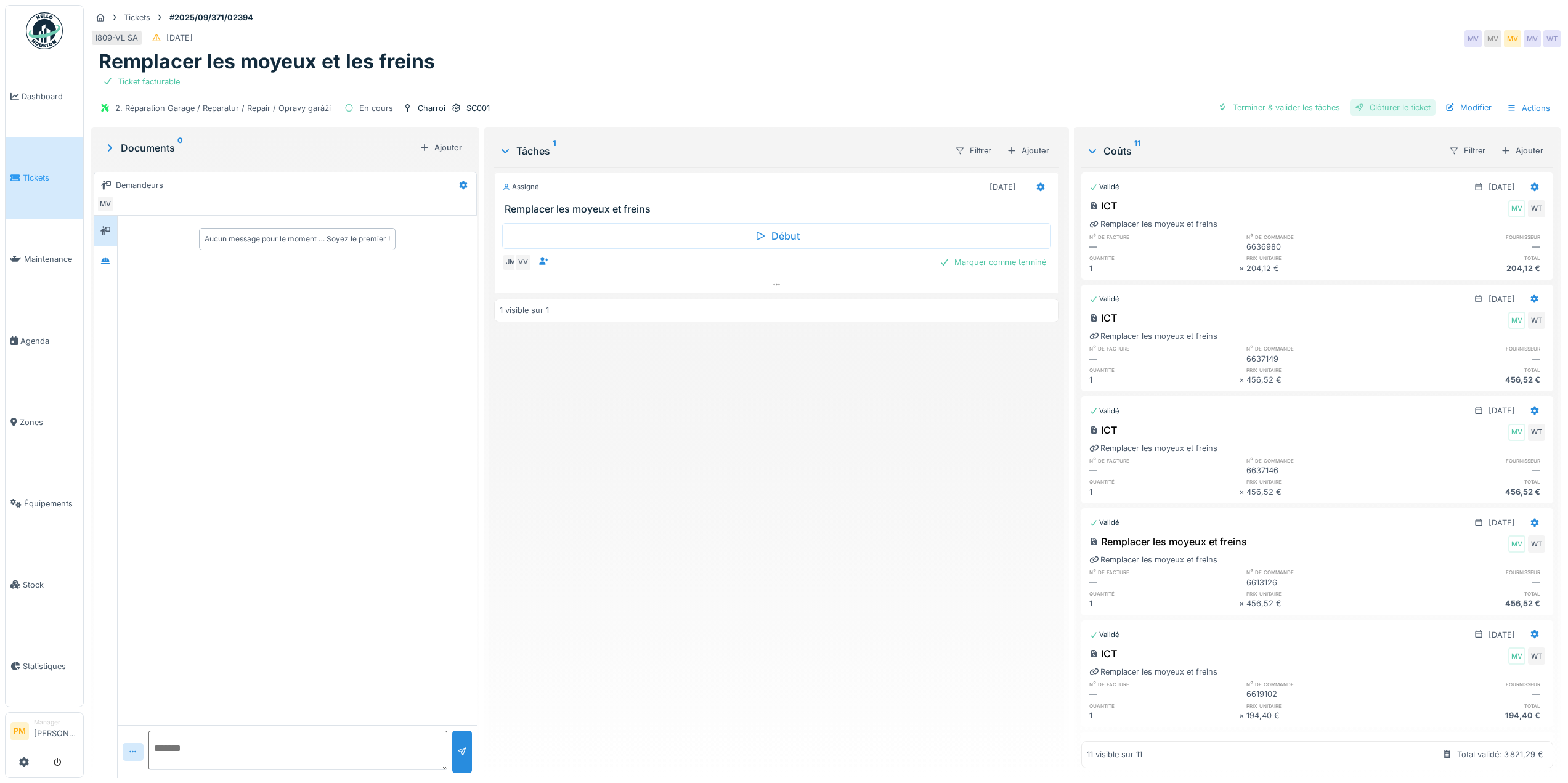
click at [1406, 104] on div "Clôturer le ticket" at bounding box center [1393, 107] width 86 height 17
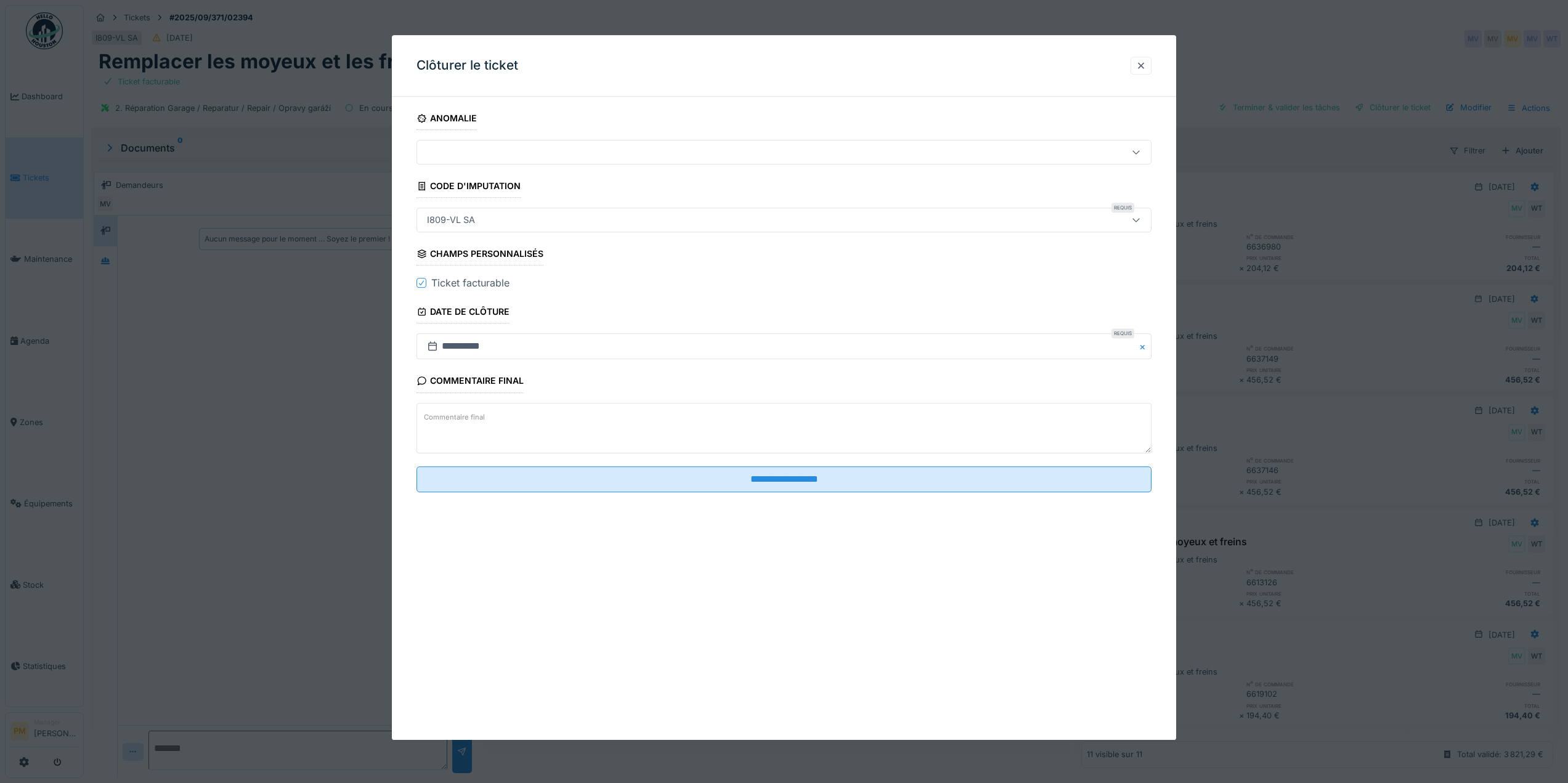
click at [920, 144] on div at bounding box center [784, 152] width 735 height 24
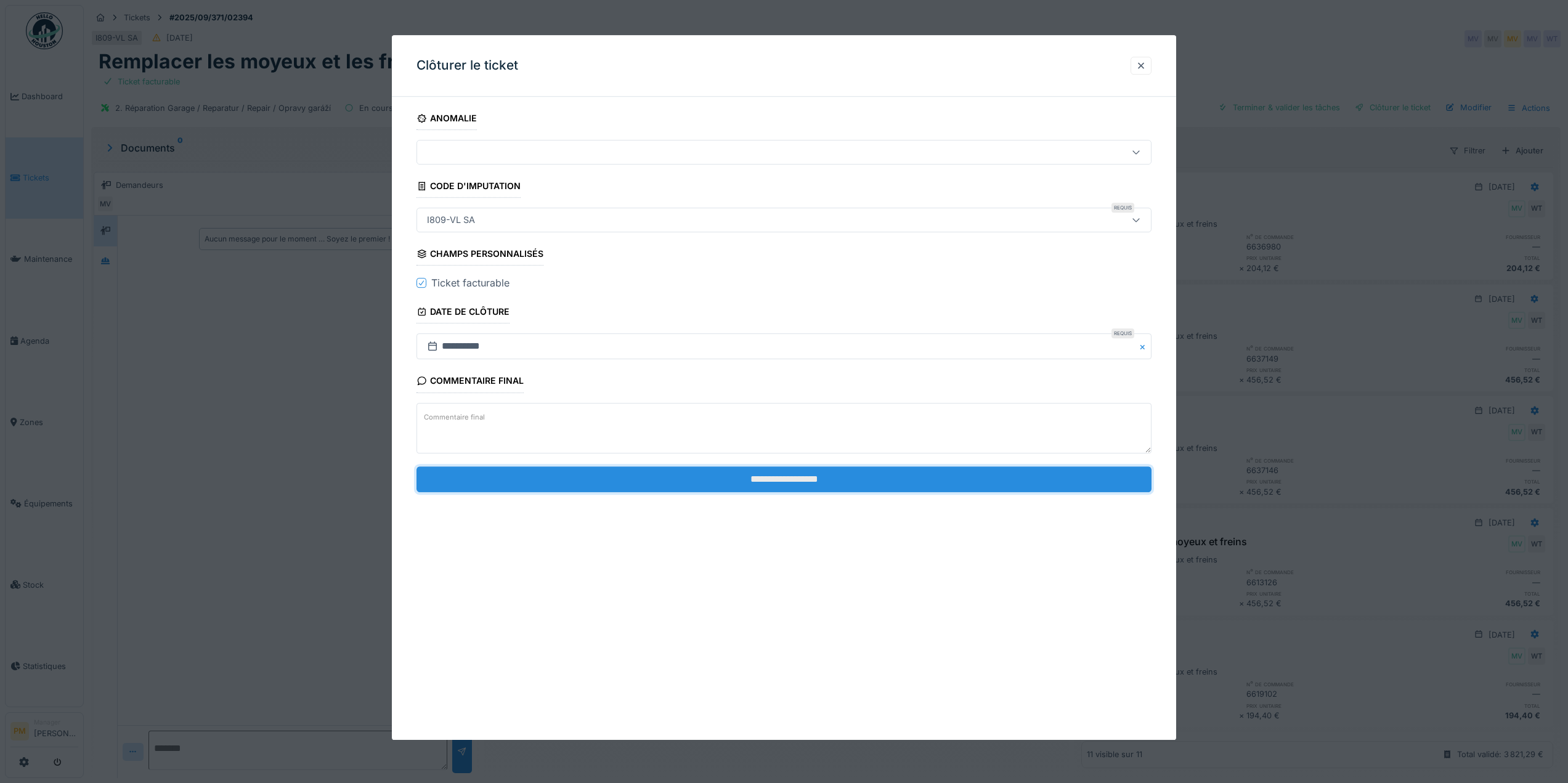
click at [801, 488] on input "**********" at bounding box center [784, 479] width 735 height 26
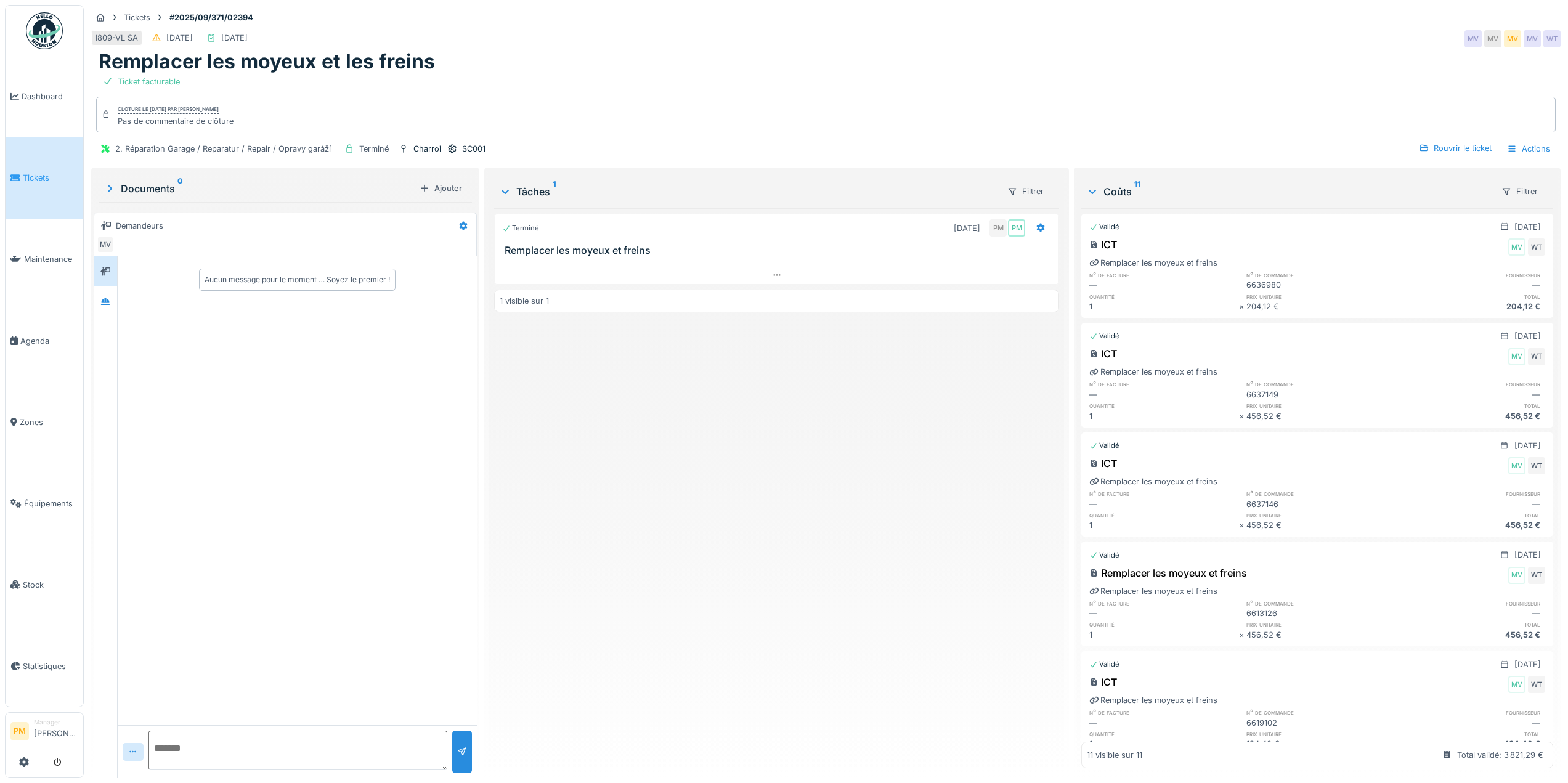
click at [637, 506] on div "Terminé [DATE] PM PM Remplacer les moyeux et freins 1 visible sur 1" at bounding box center [776, 488] width 565 height 560
